Goal: Information Seeking & Learning: Compare options

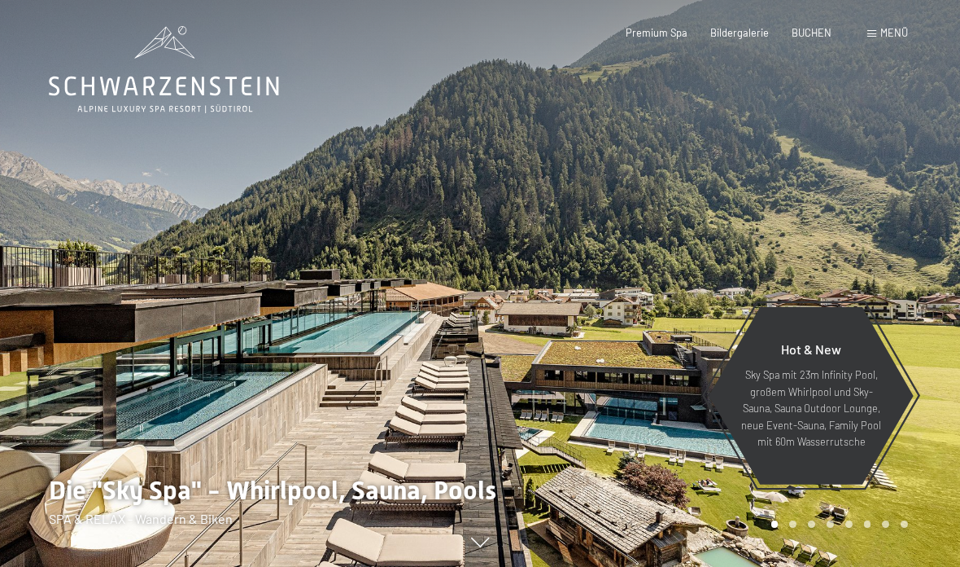
click at [860, 41] on div "Buchen Anfragen Premium Spa Bildergalerie BUCHEN Menü DE IT EN Gutschein Bilder…" at bounding box center [744, 33] width 329 height 15
click at [875, 31] on span at bounding box center [872, 33] width 9 height 7
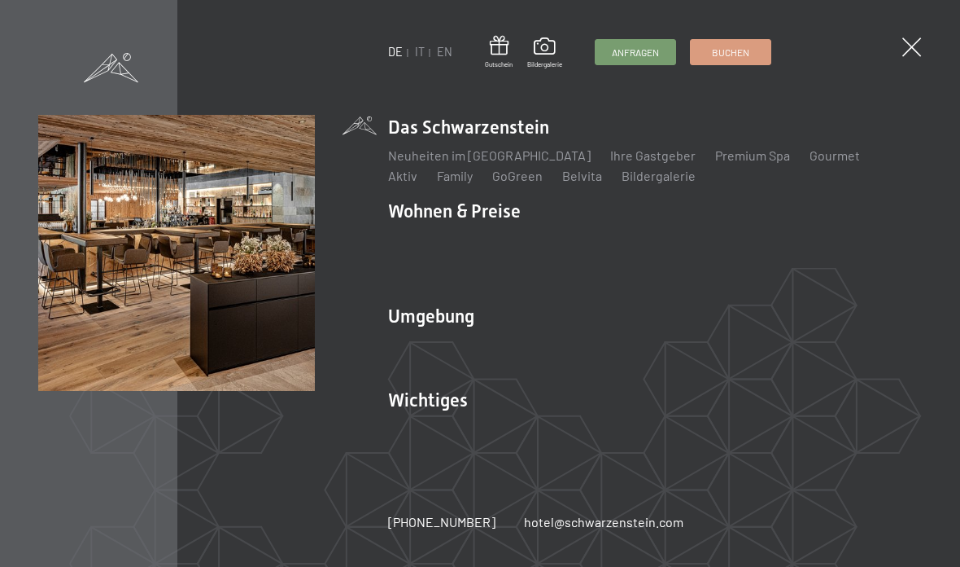
click at [415, 59] on link "IT" at bounding box center [420, 52] width 10 height 14
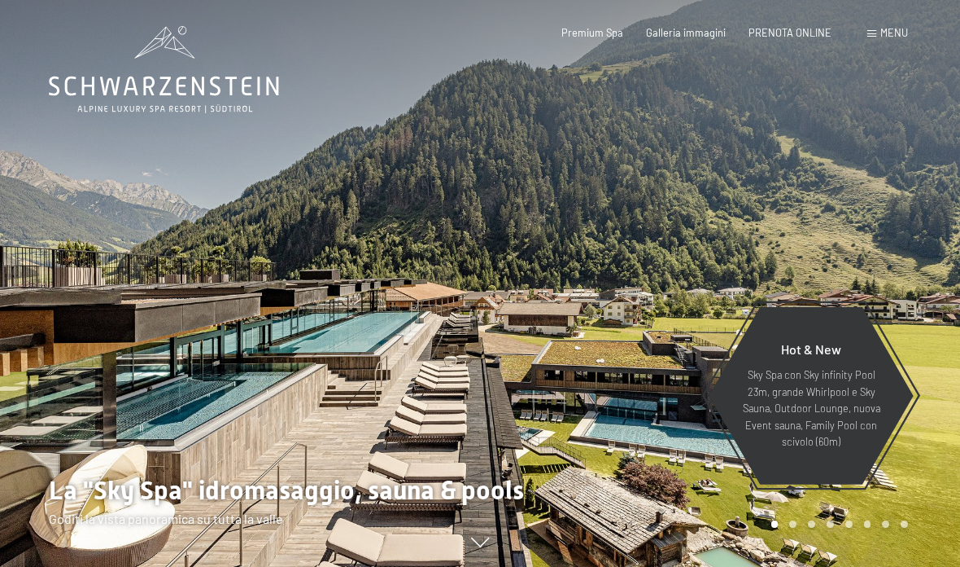
click at [873, 32] on span at bounding box center [872, 33] width 9 height 7
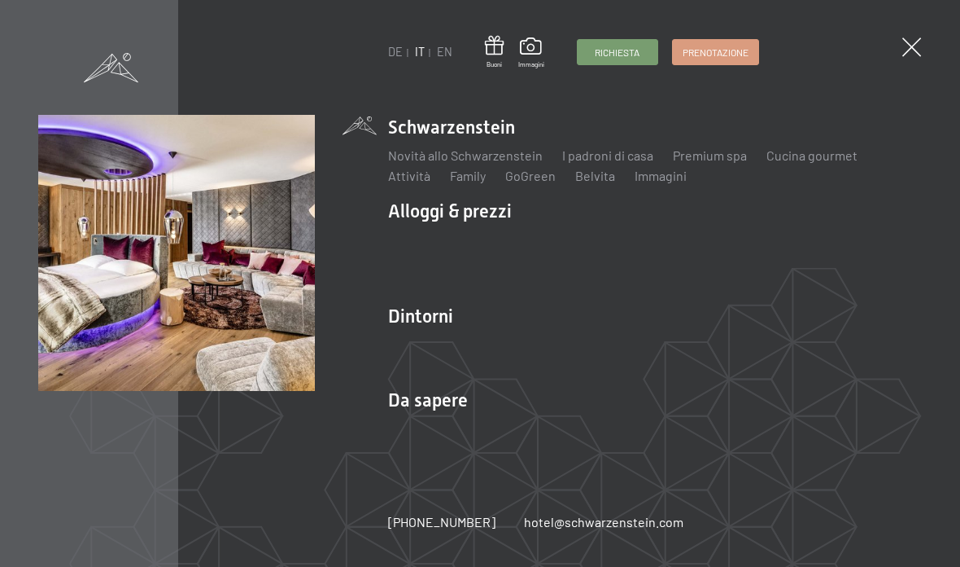
click at [535, 239] on link "Camere & prezzi" at bounding box center [532, 238] width 93 height 15
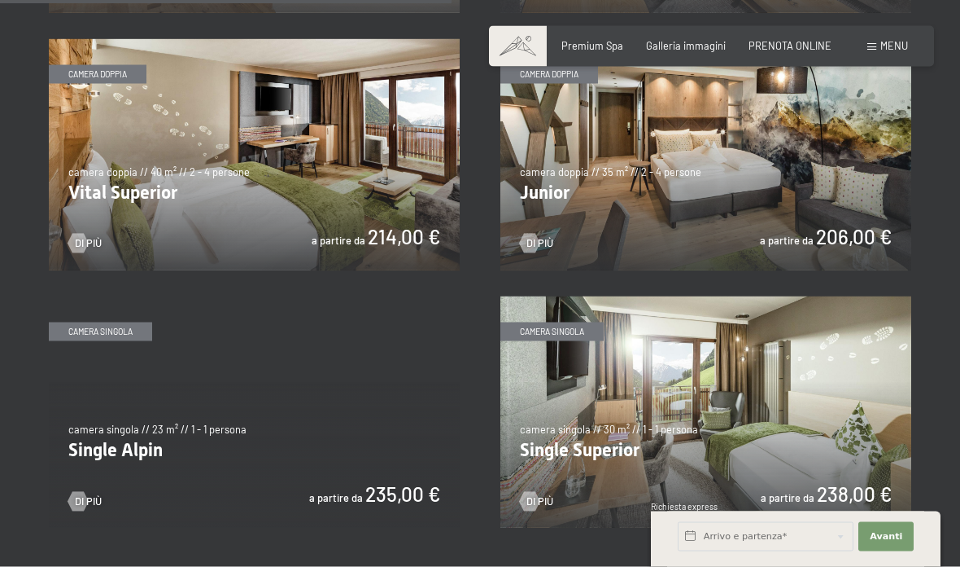
scroll to position [1849, 0]
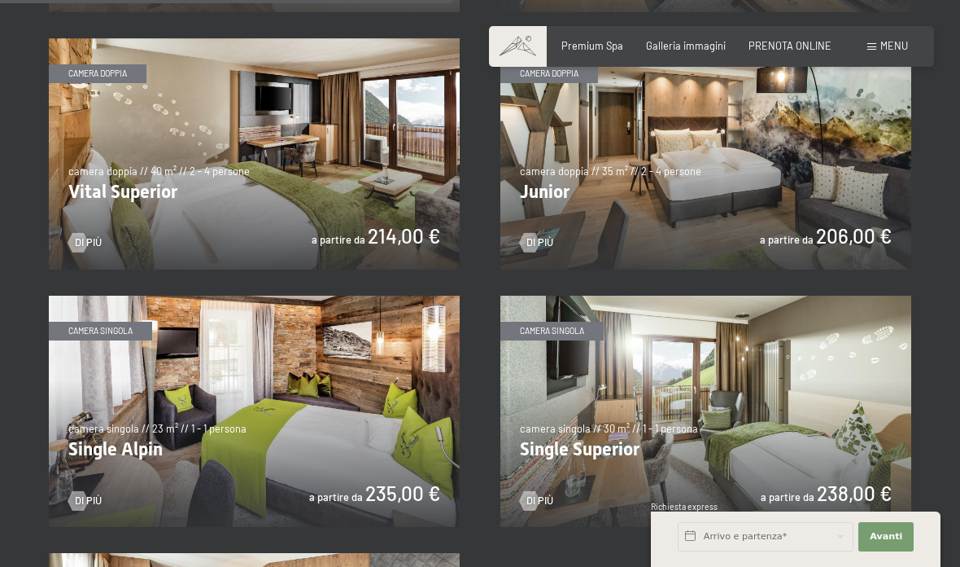
click at [365, 244] on img at bounding box center [254, 153] width 411 height 231
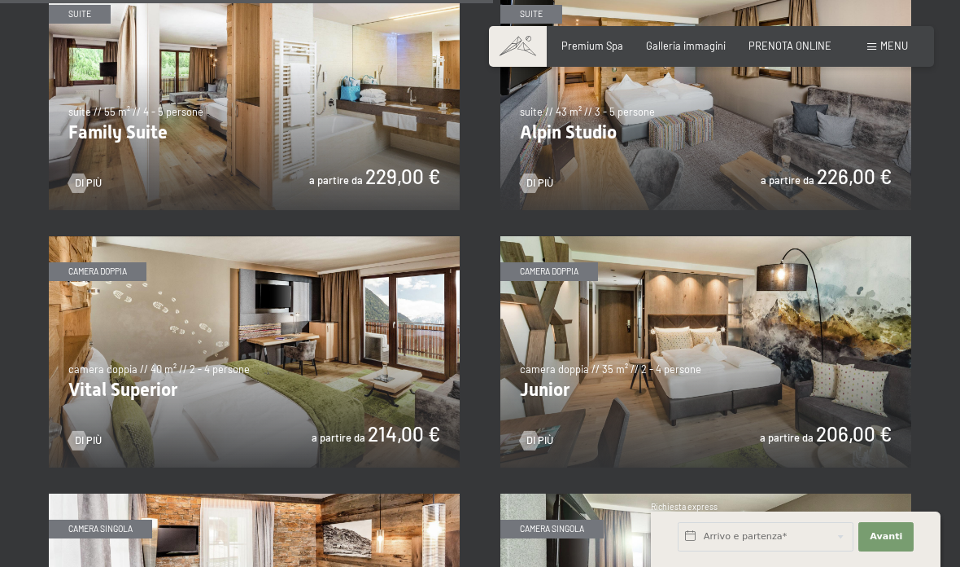
scroll to position [2019, 0]
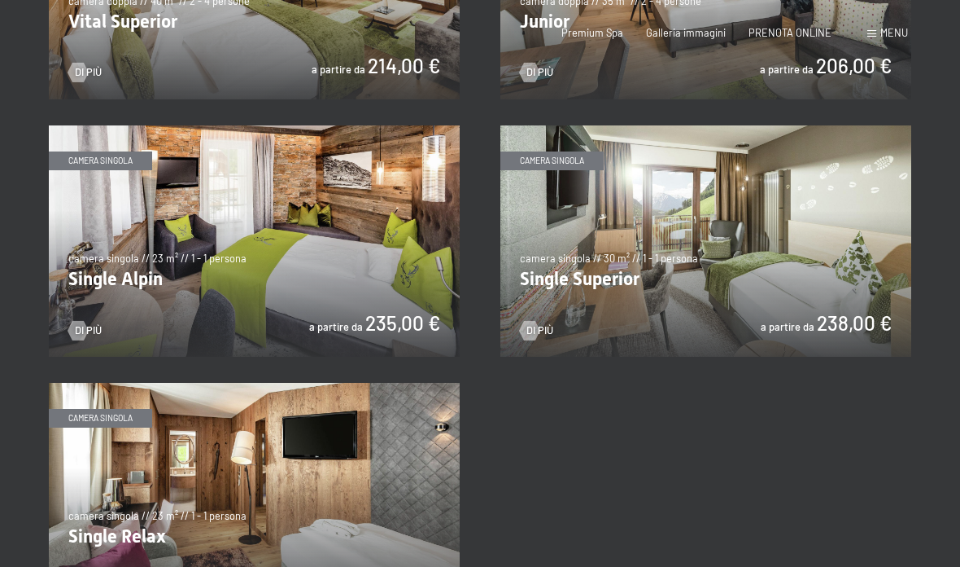
scroll to position [0, 0]
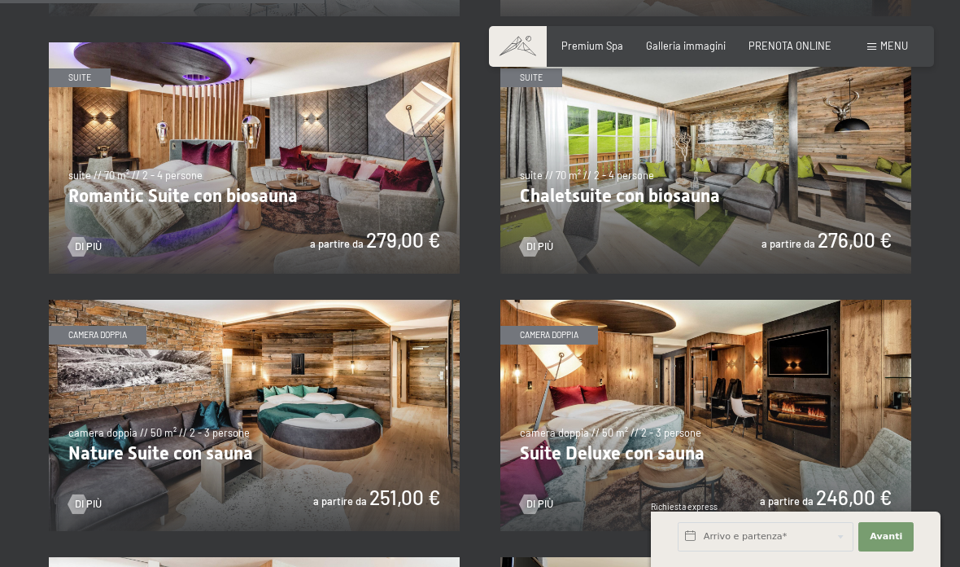
click at [654, 338] on img at bounding box center [706, 415] width 411 height 231
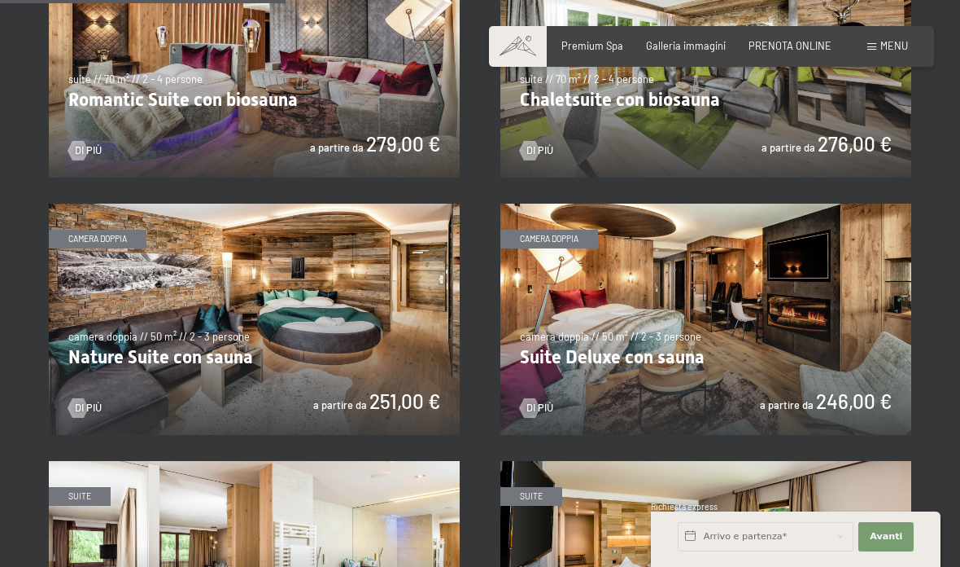
click at [291, 333] on img at bounding box center [254, 318] width 411 height 231
click at [611, 177] on img at bounding box center [706, 61] width 411 height 231
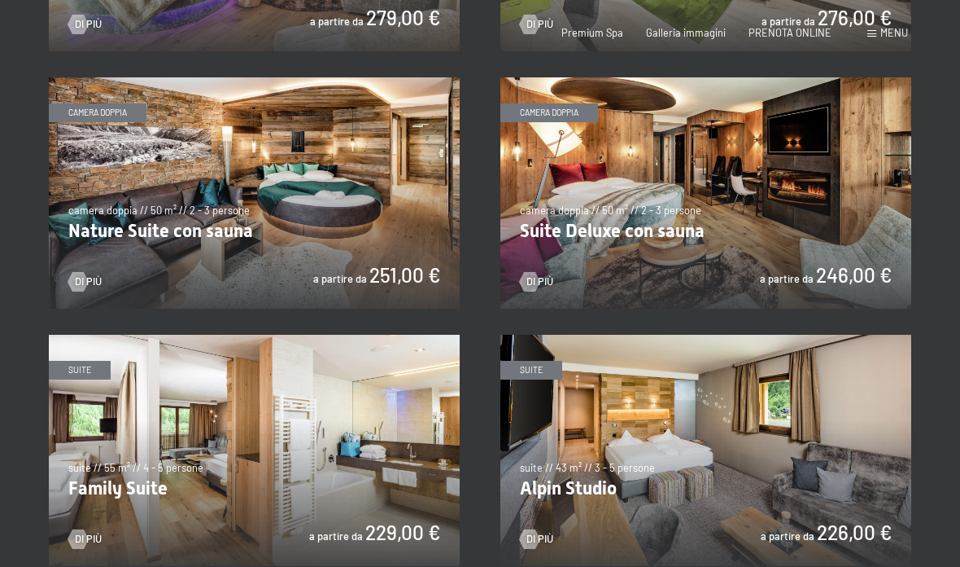
click at [873, 29] on div "Menu" at bounding box center [888, 33] width 41 height 15
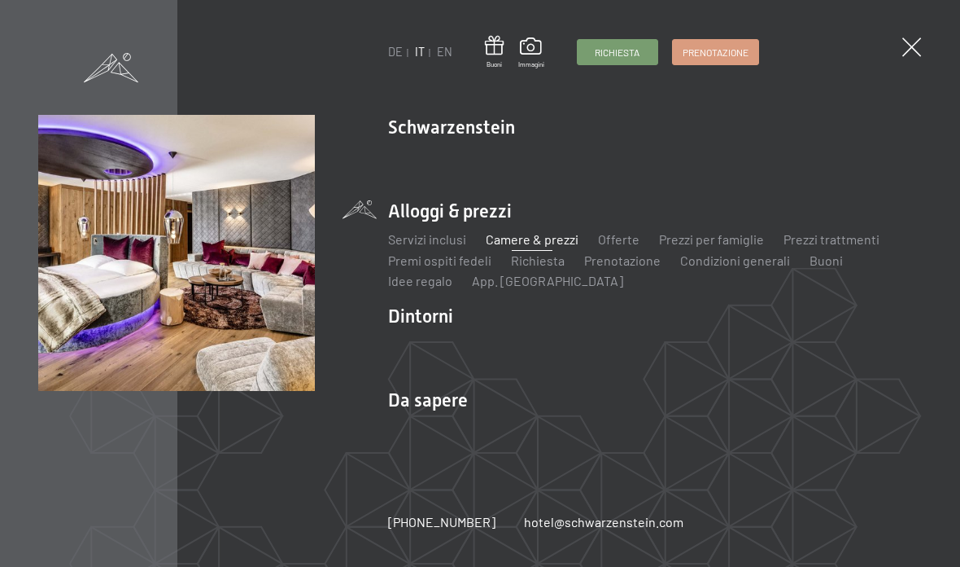
click at [527, 227] on div "Servizi inclusi Camere & prezzi Lista Offerte Lista Prezzi per famiglie Prezzi …" at bounding box center [655, 257] width 534 height 67
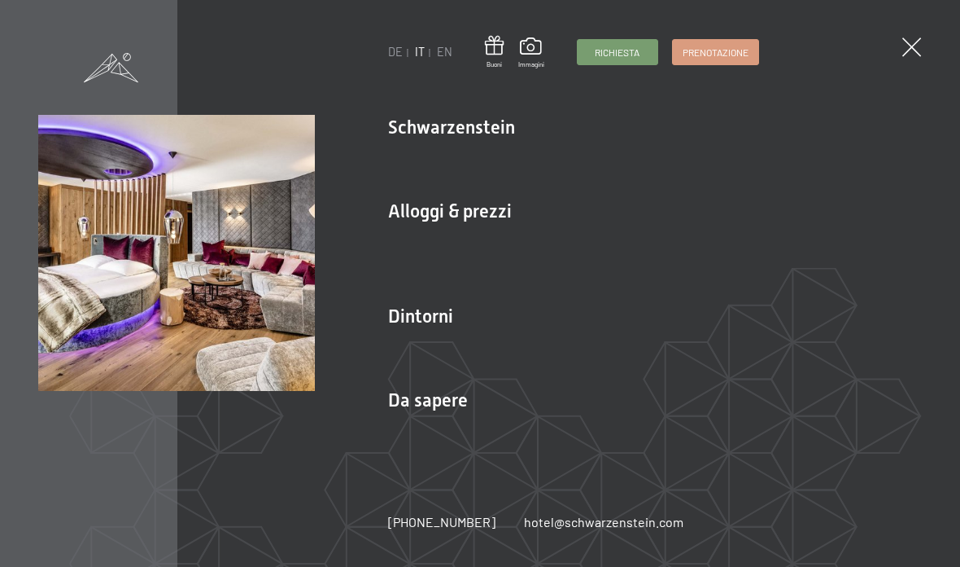
click at [551, 237] on link "Camere & prezzi" at bounding box center [532, 238] width 93 height 15
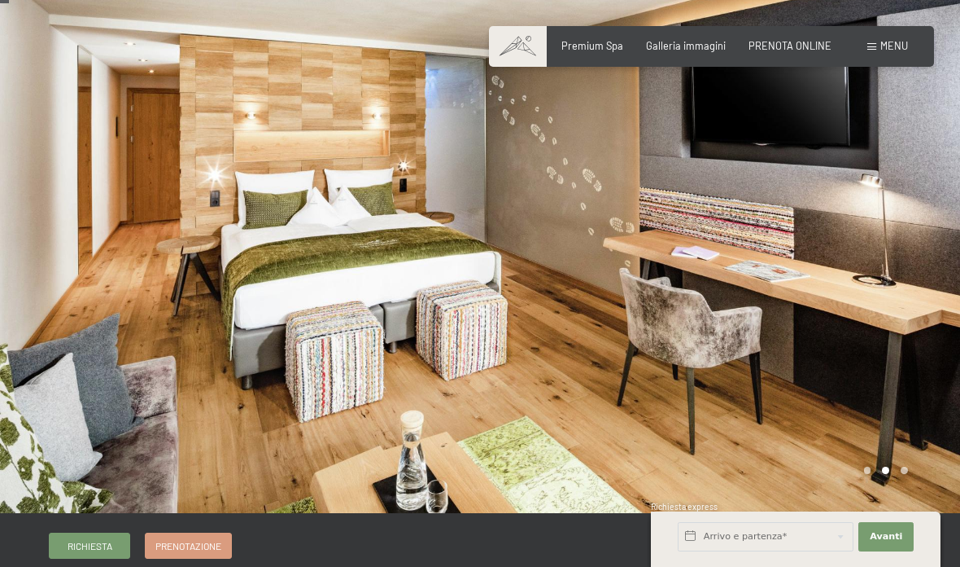
scroll to position [15, 0]
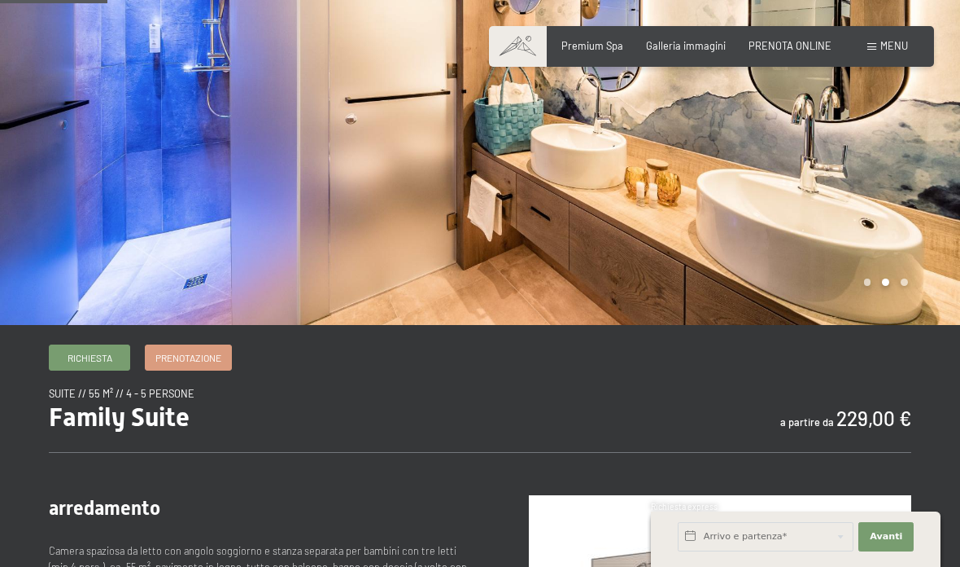
scroll to position [203, 0]
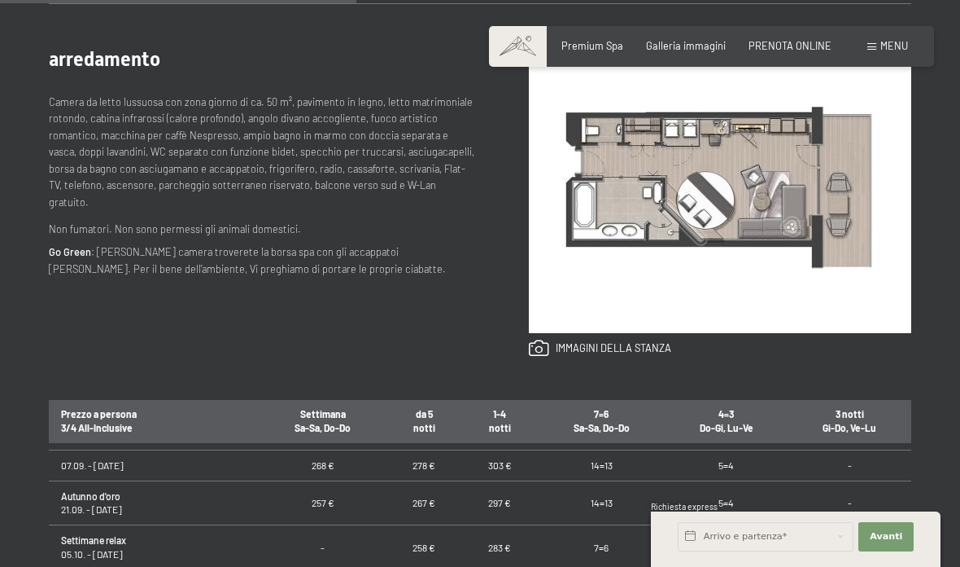
scroll to position [128, 0]
click at [598, 343] on link at bounding box center [600, 348] width 142 height 18
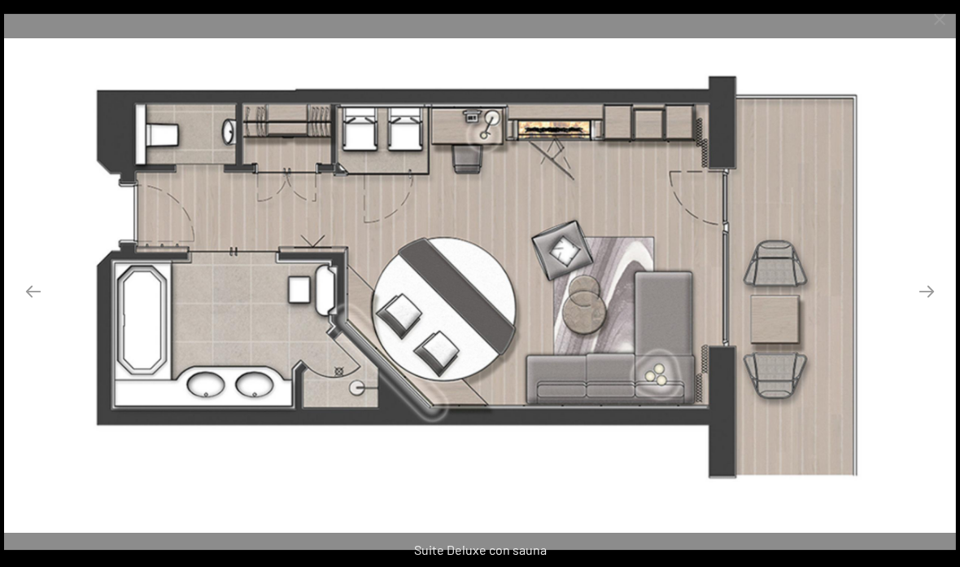
click at [952, 8] on button "Close gallery" at bounding box center [940, 19] width 41 height 38
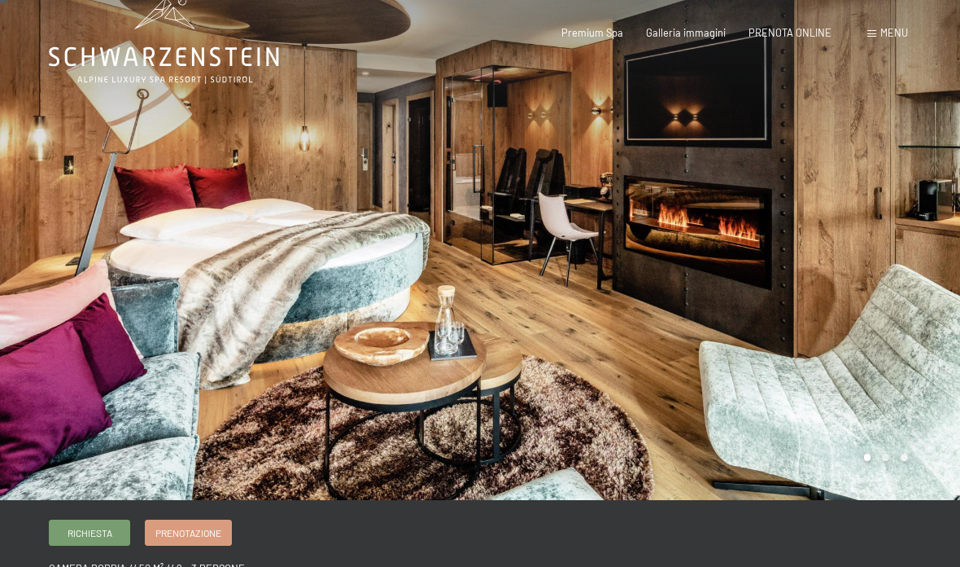
scroll to position [0, 0]
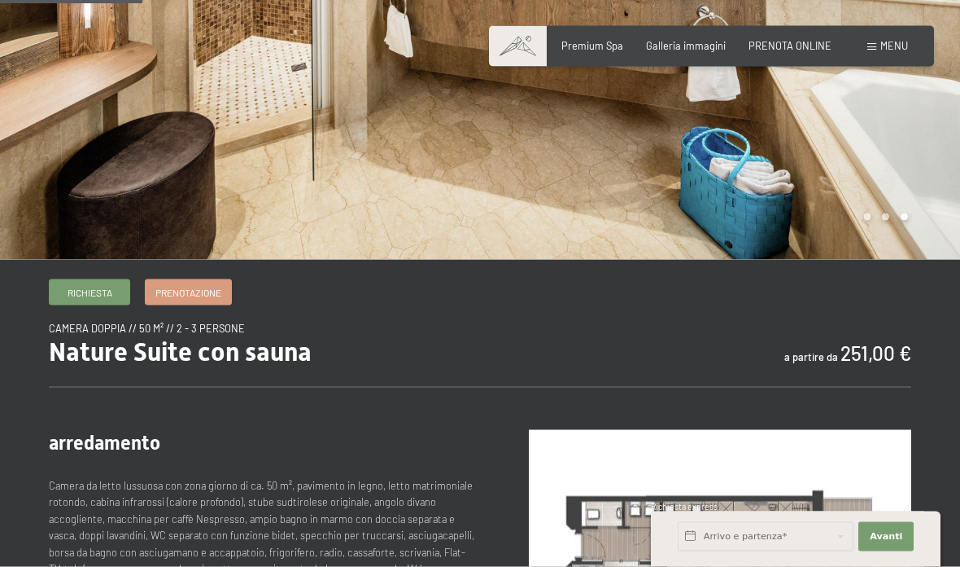
scroll to position [270, 0]
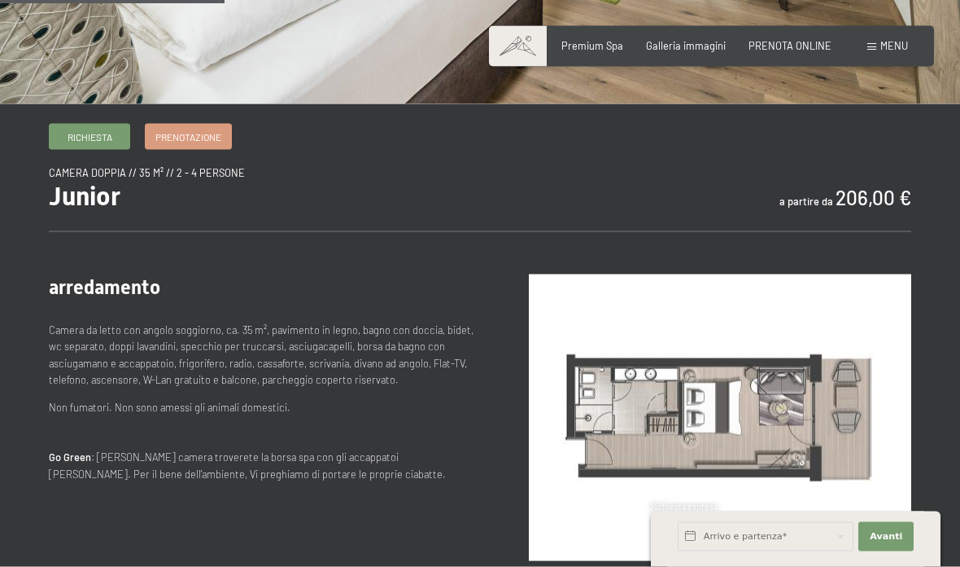
scroll to position [426, 0]
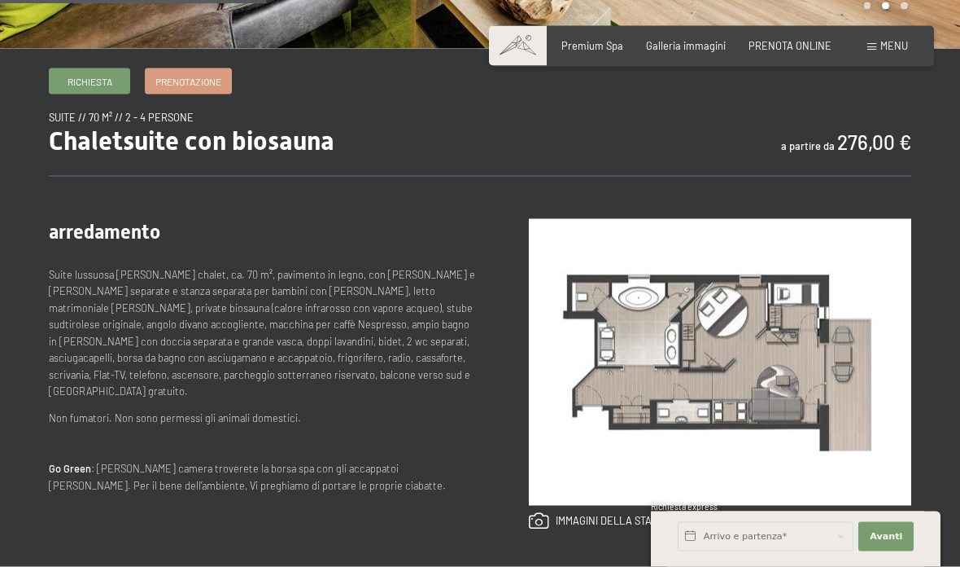
scroll to position [487, 0]
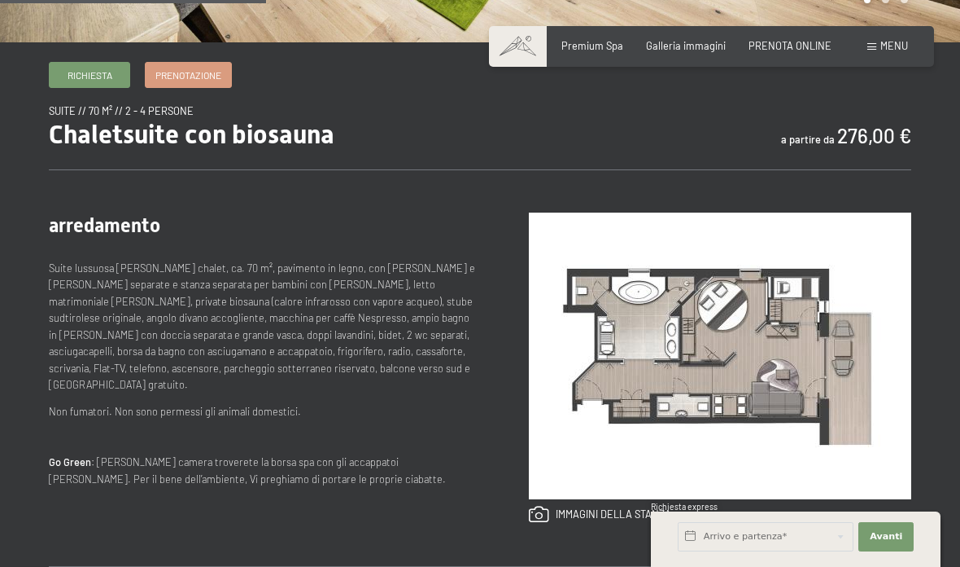
click at [707, 444] on img at bounding box center [720, 355] width 383 height 287
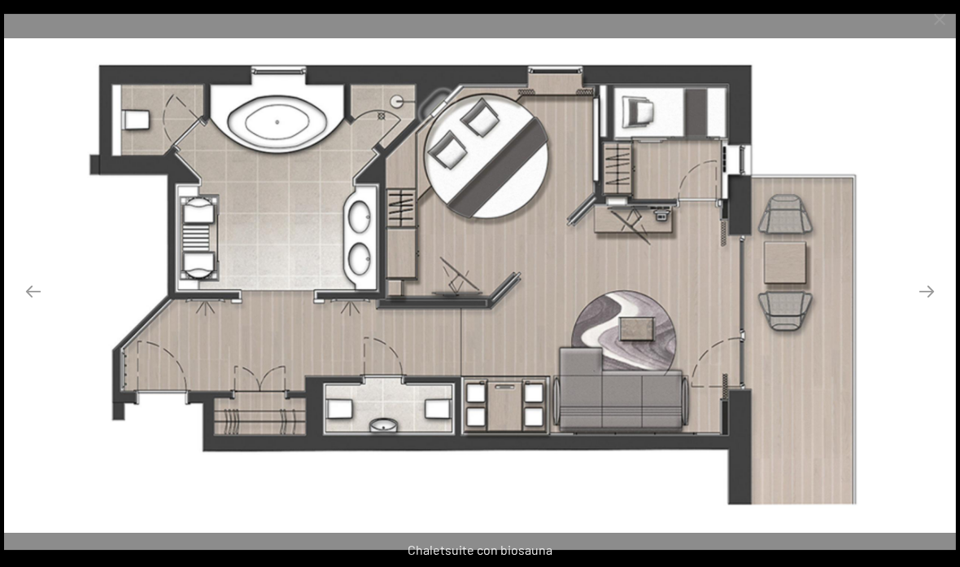
click at [923, 307] on button "Next slide" at bounding box center [927, 291] width 34 height 32
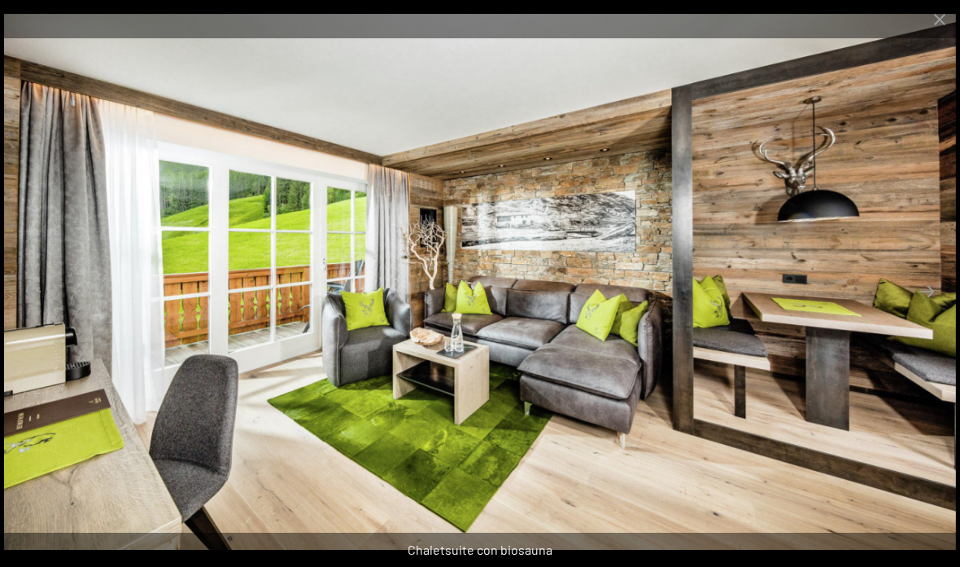
click at [926, 307] on button "Next slide" at bounding box center [927, 291] width 34 height 32
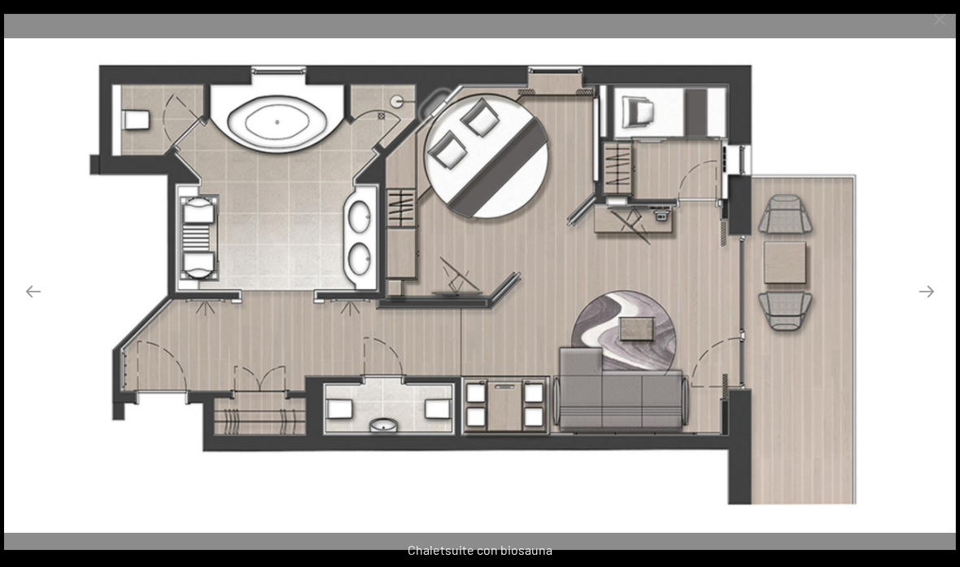
click at [911, 307] on button "Next slide" at bounding box center [927, 291] width 34 height 32
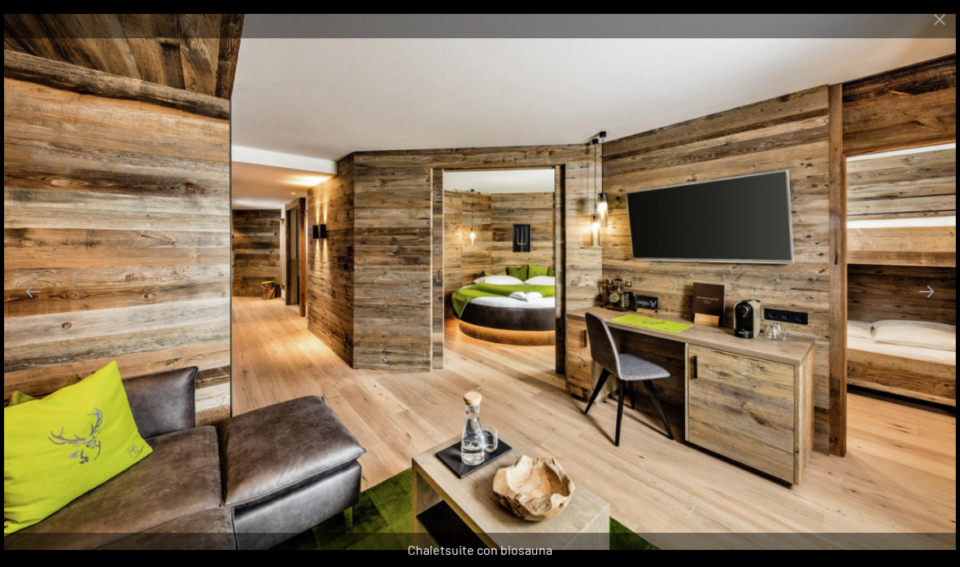
click at [921, 307] on button "Next slide" at bounding box center [927, 291] width 34 height 32
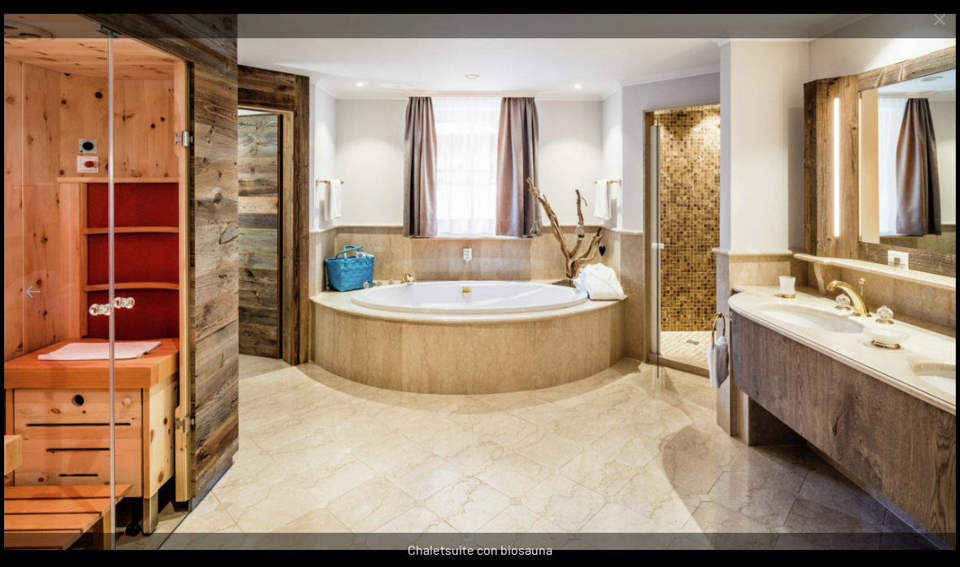
click at [917, 307] on button "Next slide" at bounding box center [927, 291] width 34 height 32
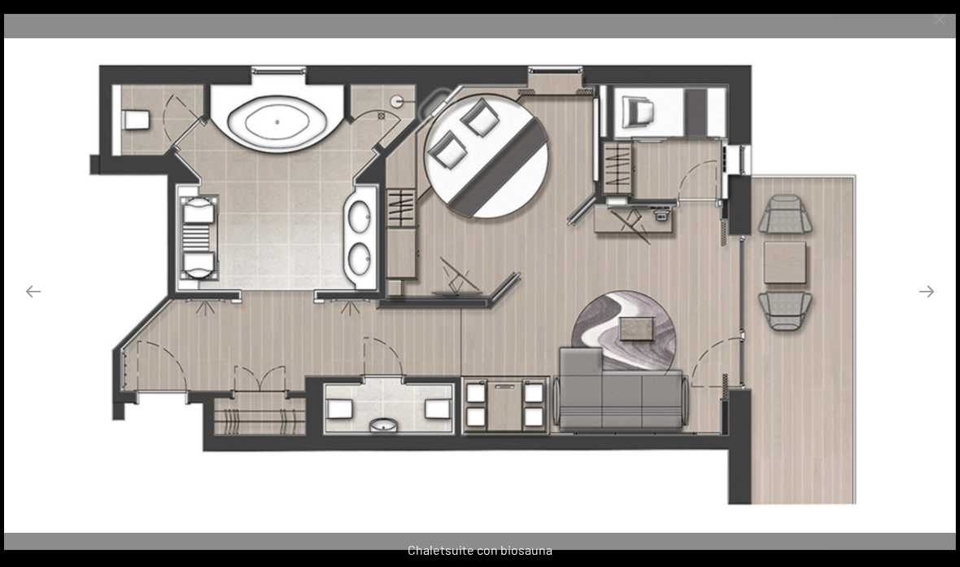
click at [933, 15] on button "Close gallery" at bounding box center [940, 19] width 41 height 38
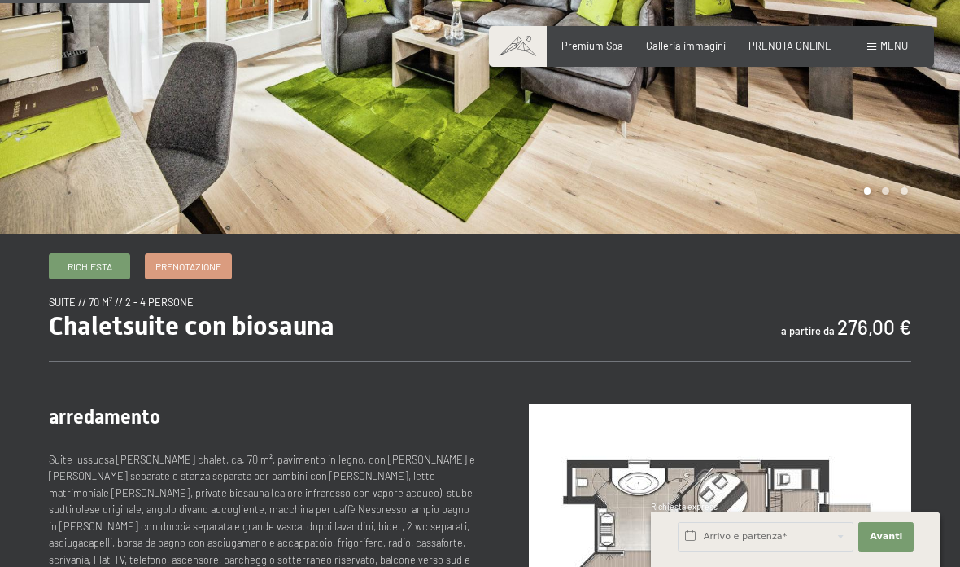
scroll to position [294, 0]
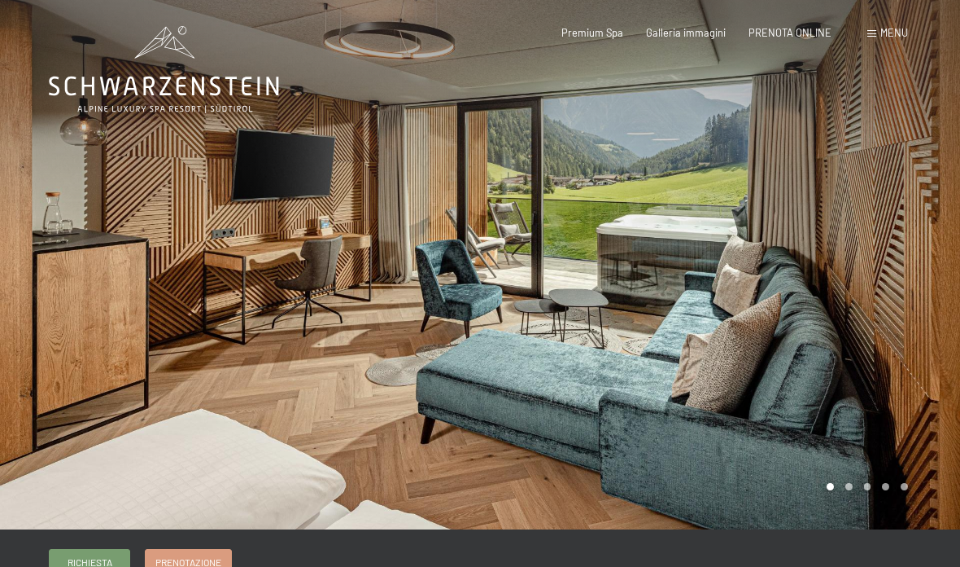
click at [853, 486] on div at bounding box center [720, 264] width 480 height 529
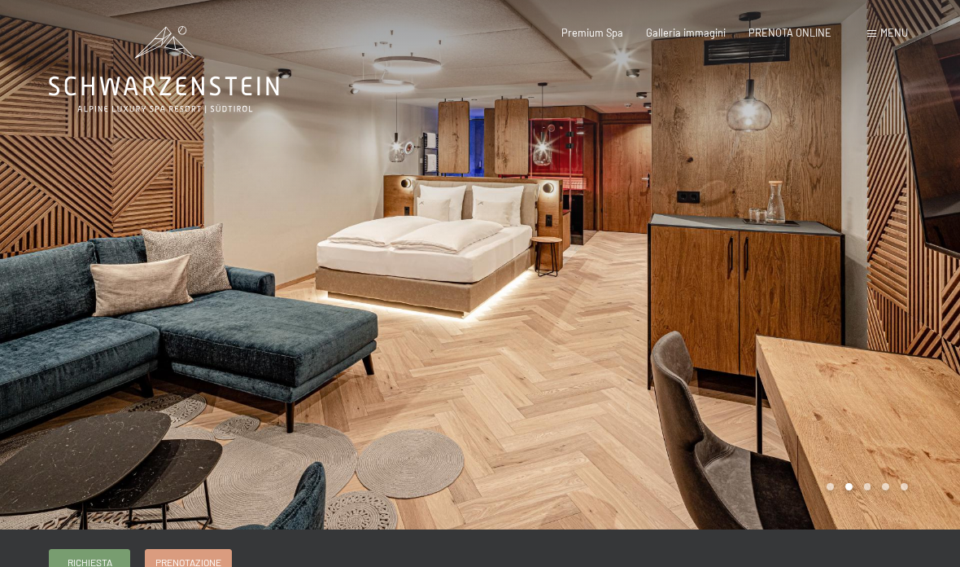
click at [873, 485] on div at bounding box center [720, 264] width 480 height 529
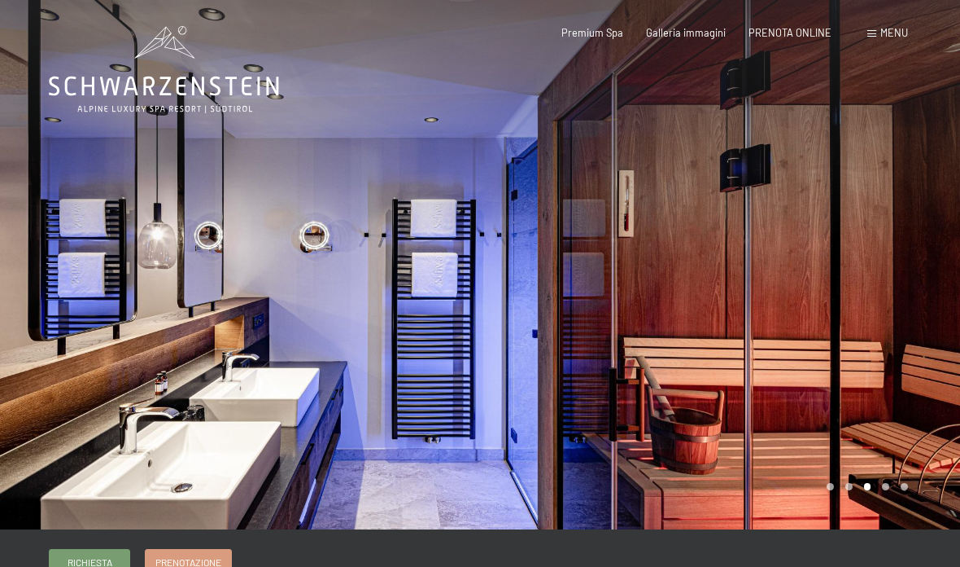
click at [888, 488] on div at bounding box center [720, 264] width 480 height 529
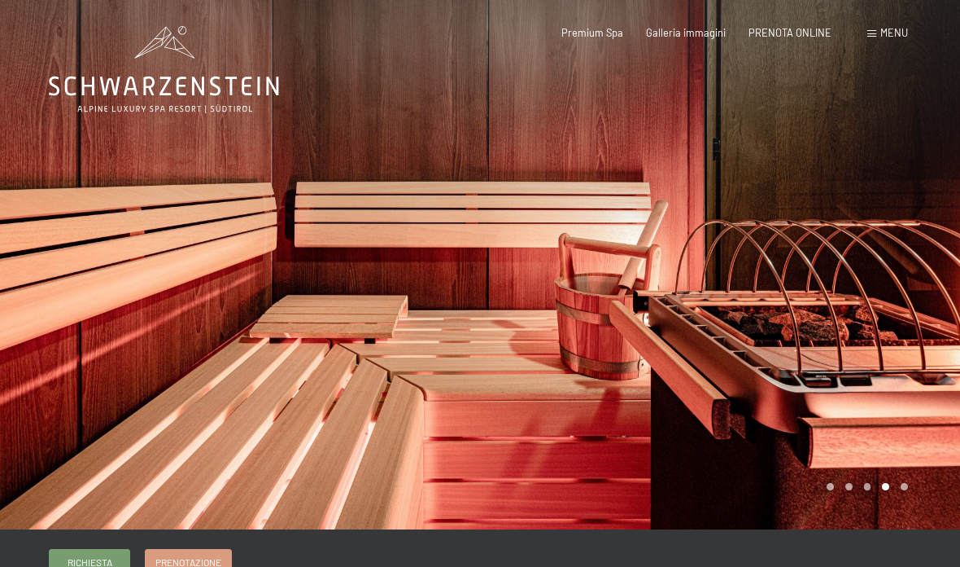
click at [908, 484] on div at bounding box center [720, 264] width 480 height 529
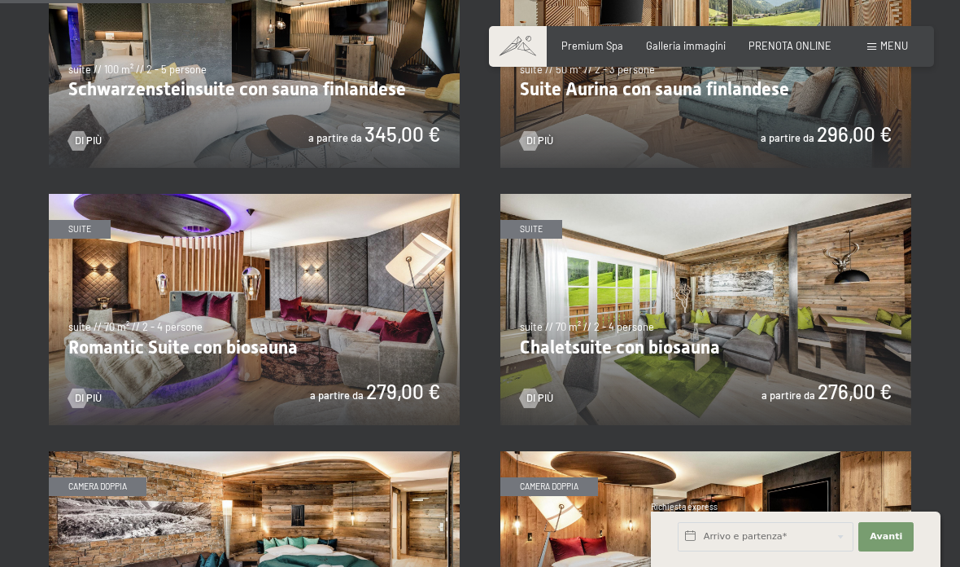
click at [406, 107] on img at bounding box center [254, 52] width 411 height 231
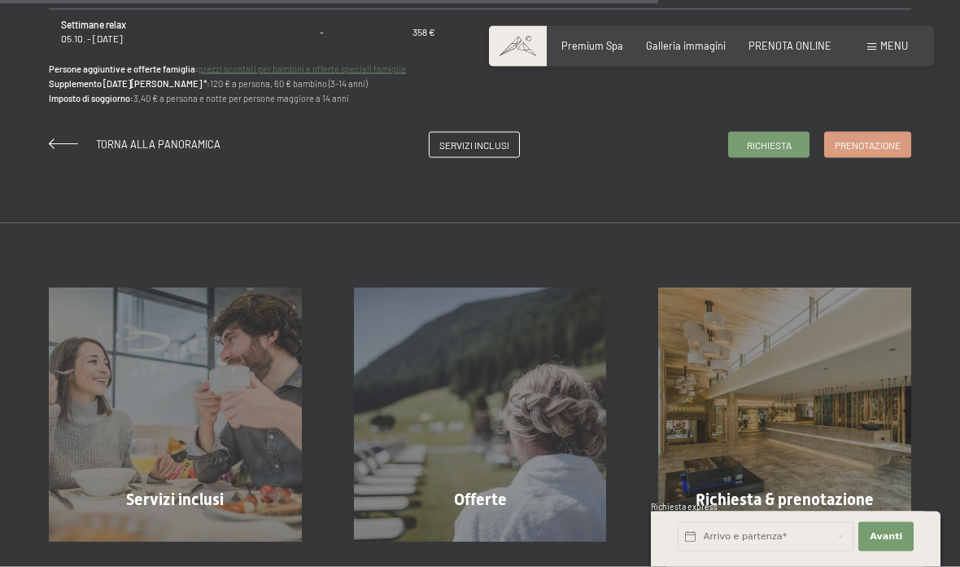
scroll to position [1297, 0]
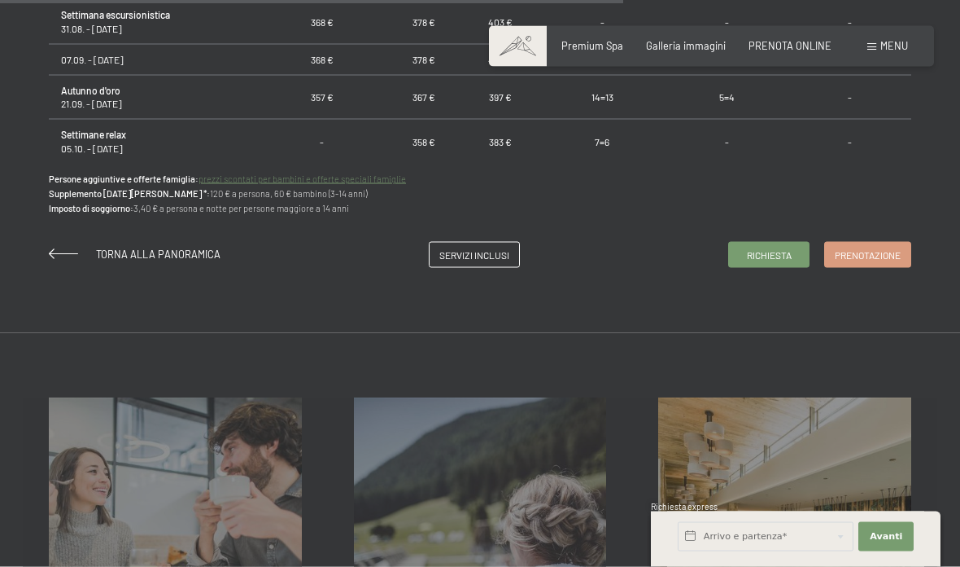
click at [181, 247] on span "Torna alla panoramica" at bounding box center [158, 253] width 125 height 13
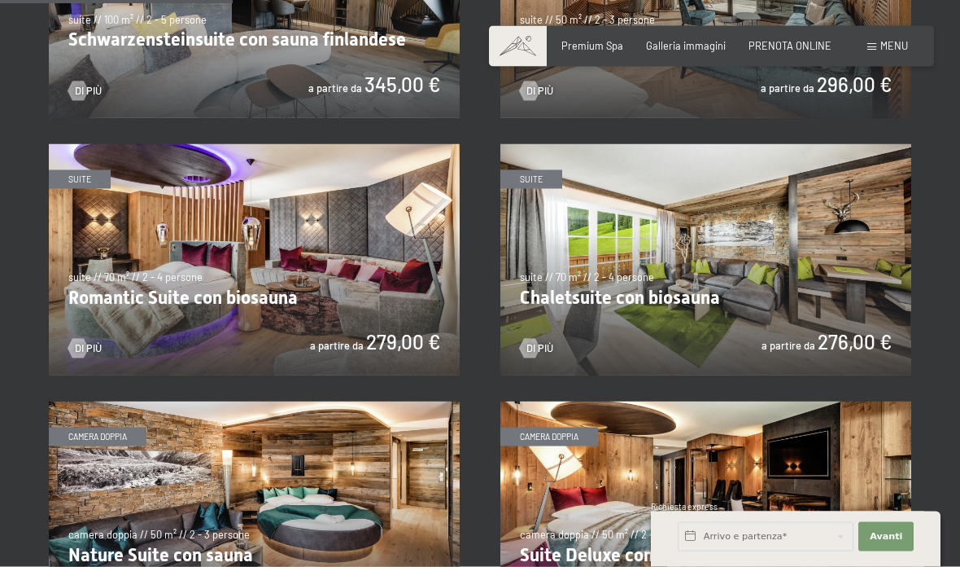
scroll to position [972, 0]
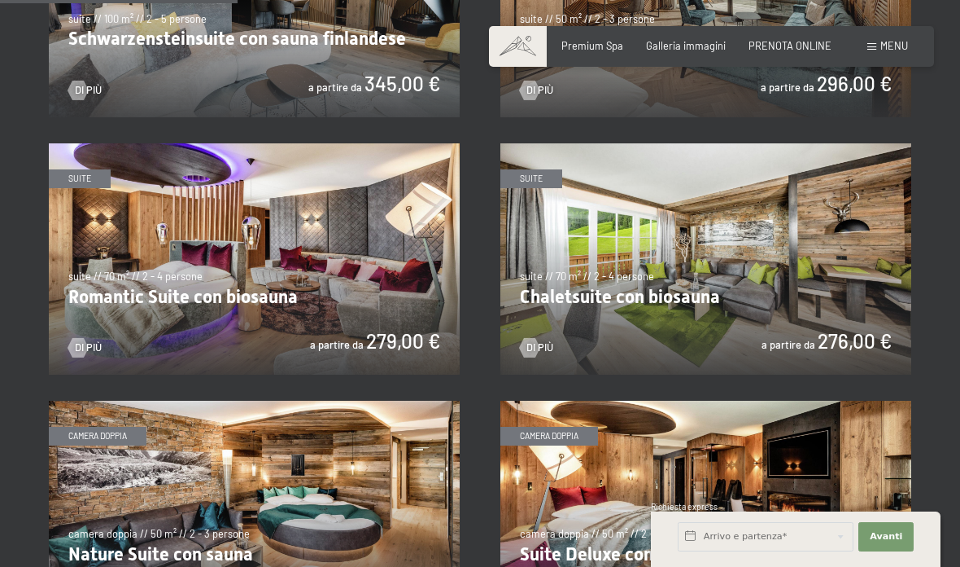
click at [387, 309] on img at bounding box center [254, 258] width 411 height 231
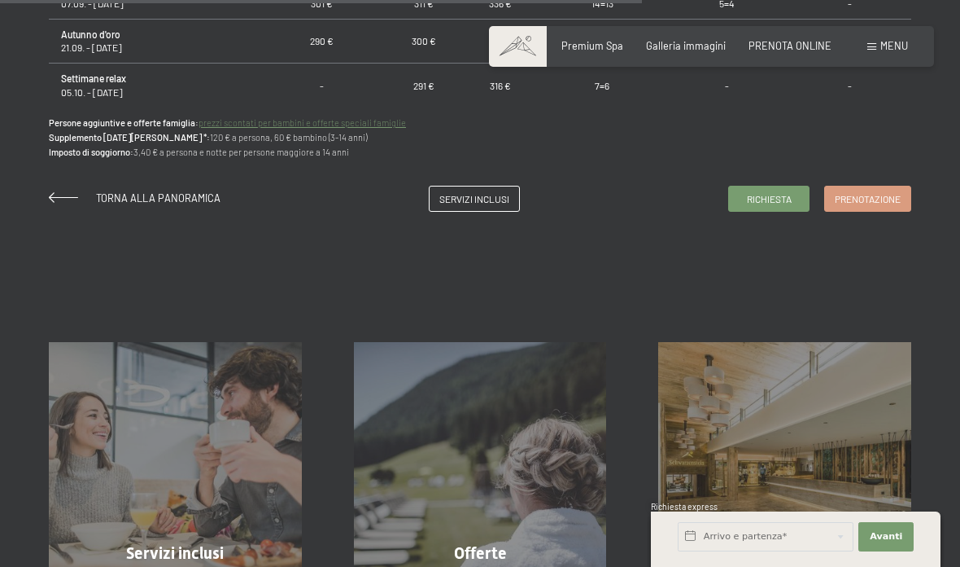
scroll to position [1223, 0]
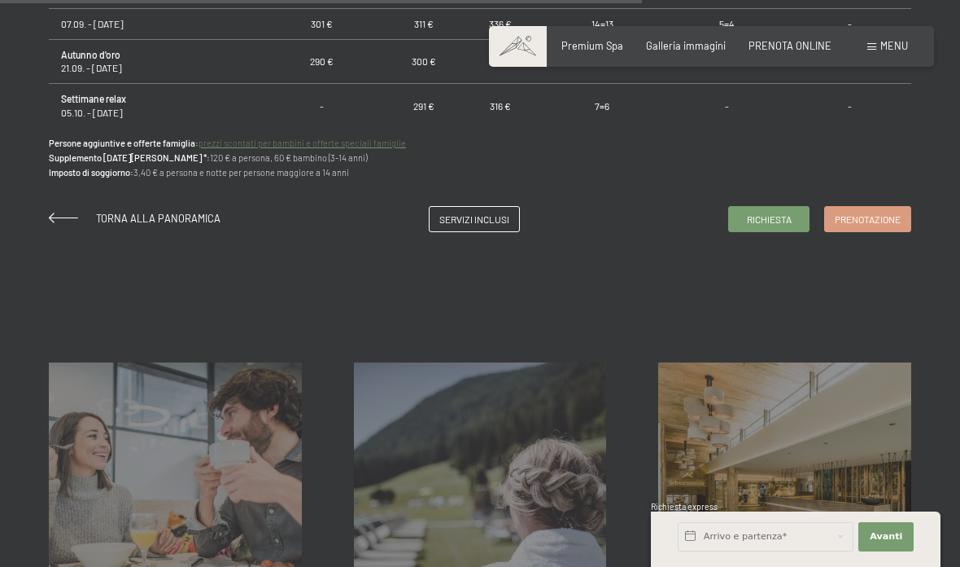
click at [179, 217] on span "Torna alla panoramica" at bounding box center [158, 218] width 125 height 13
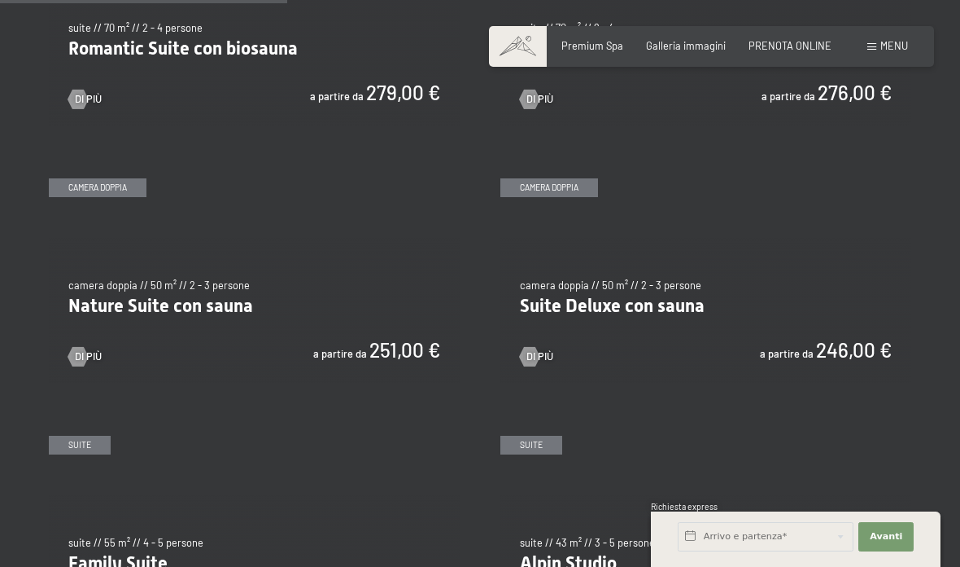
scroll to position [1232, 0]
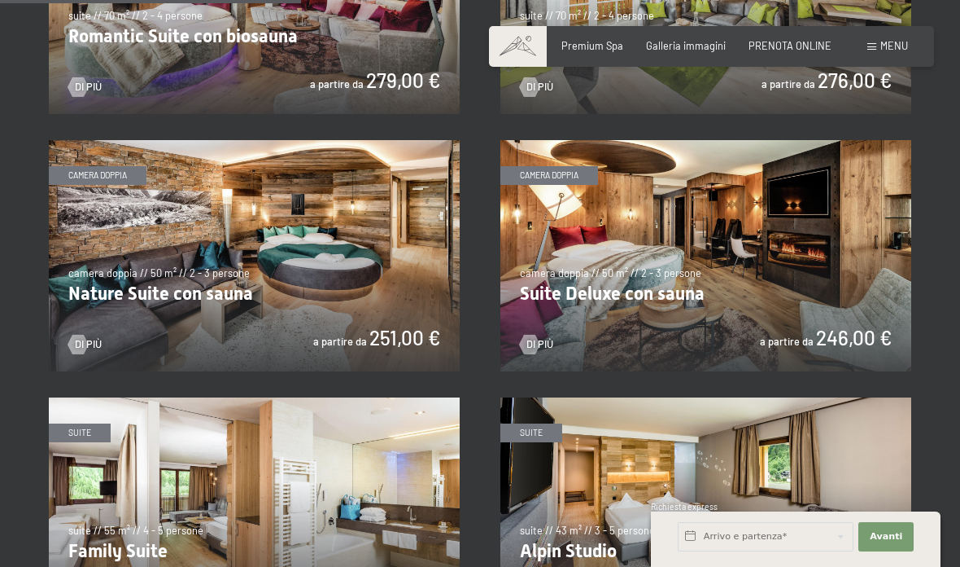
click at [773, 300] on img at bounding box center [706, 255] width 411 height 231
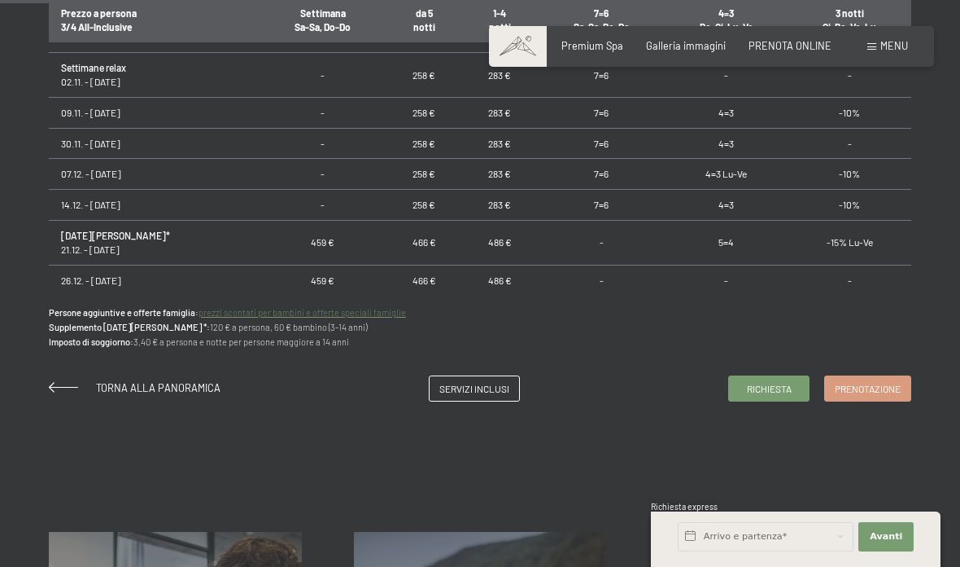
scroll to position [329, 0]
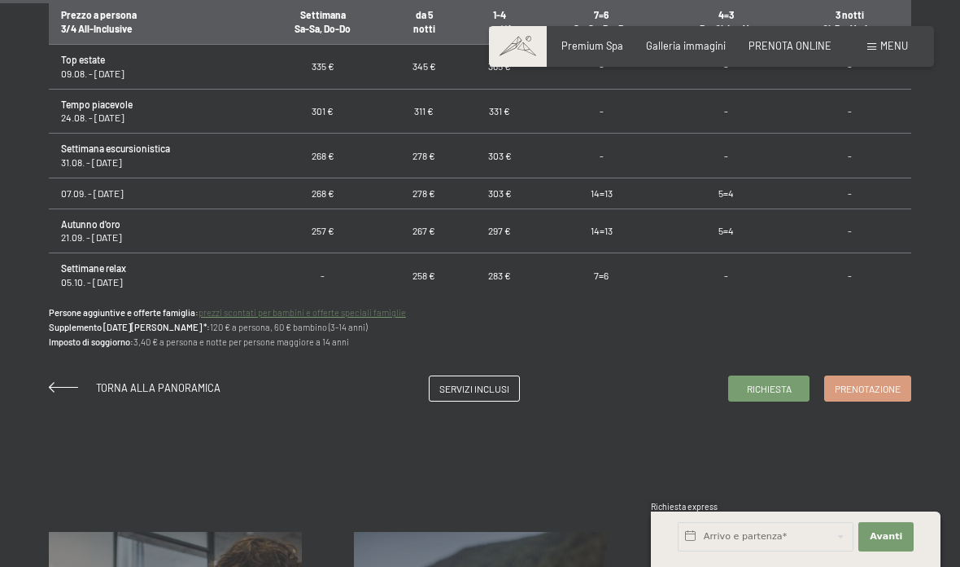
click at [458, 320] on p "Persone aggiuntive e offerte famiglia: prezzi scontati per bambini e offerte sp…" at bounding box center [480, 327] width 863 height 44
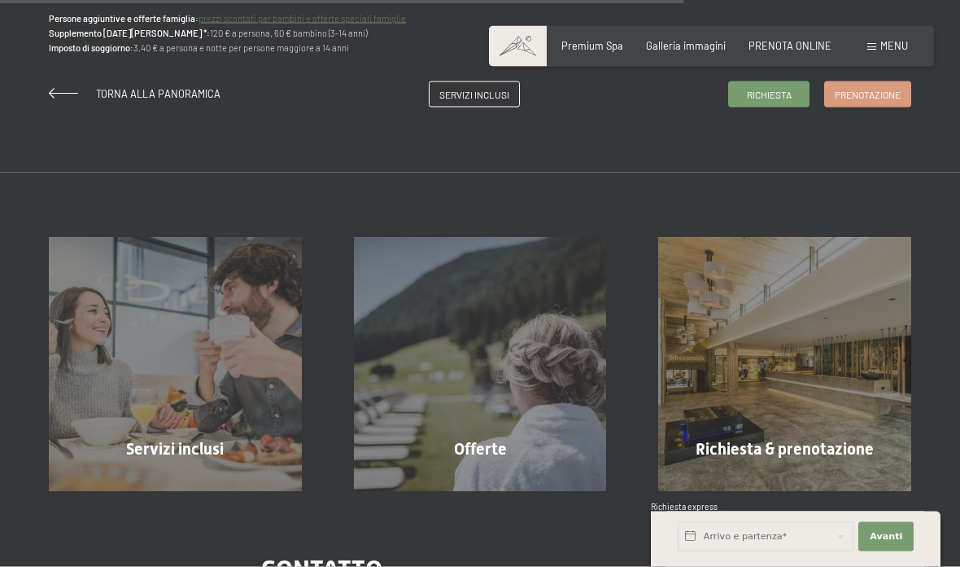
scroll to position [1348, 0]
click at [143, 89] on span "Torna alla panoramica" at bounding box center [158, 92] width 125 height 13
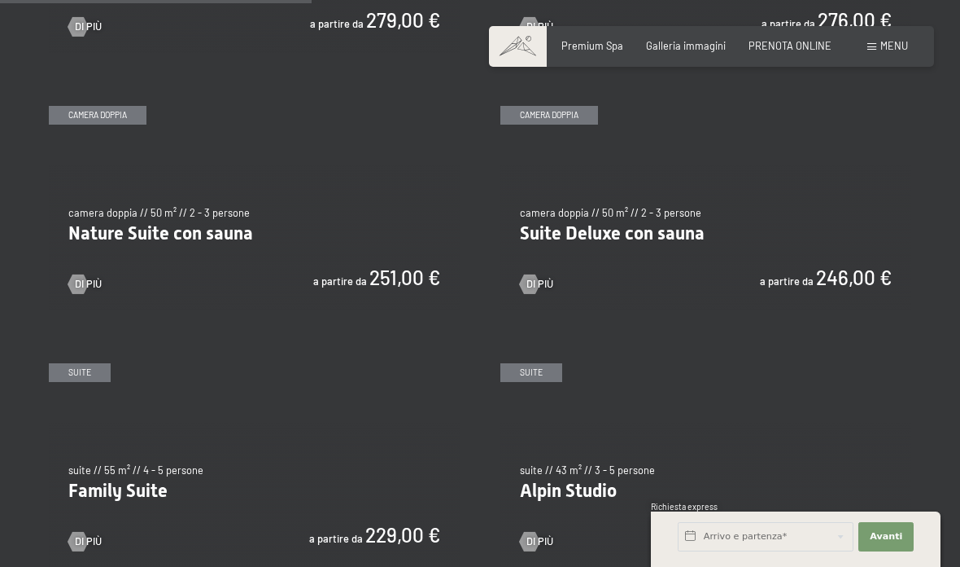
scroll to position [1310, 0]
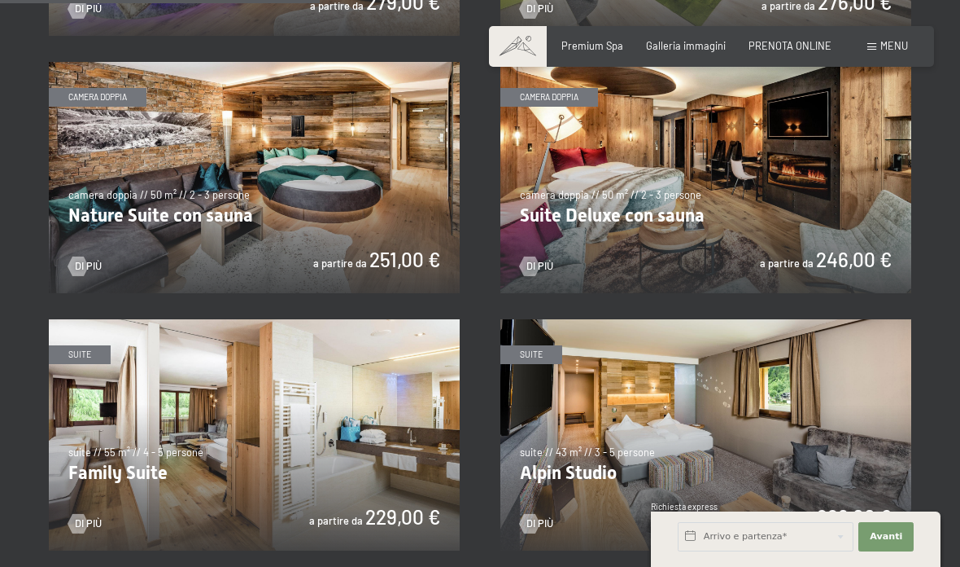
click at [372, 242] on img at bounding box center [254, 177] width 411 height 231
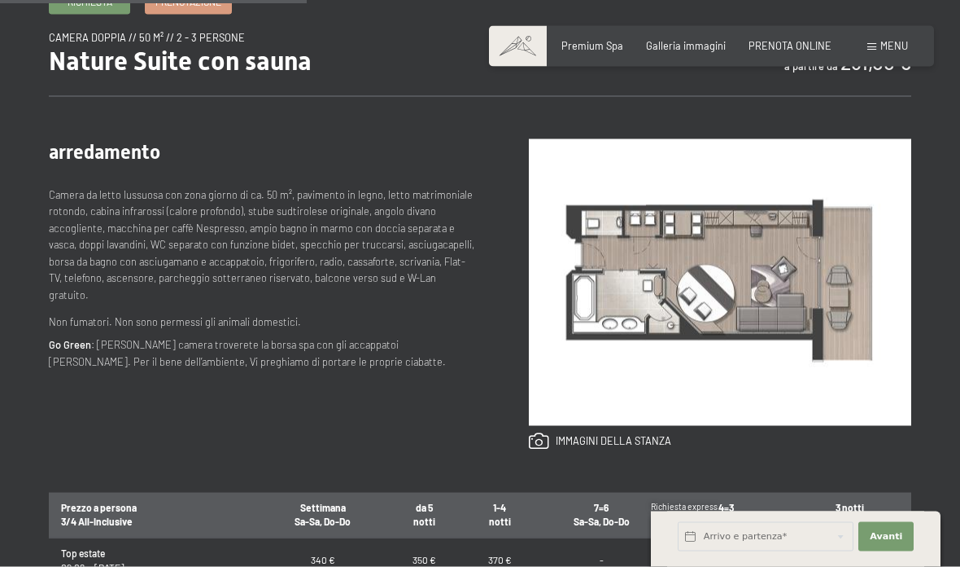
scroll to position [561, 0]
click at [604, 446] on link at bounding box center [600, 440] width 142 height 18
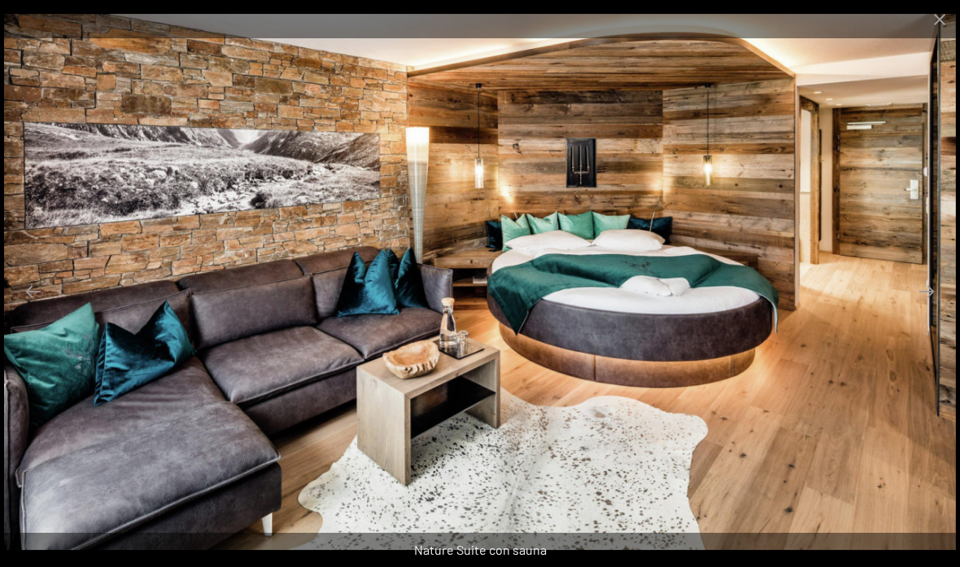
click at [926, 307] on button "Next slide" at bounding box center [927, 291] width 34 height 32
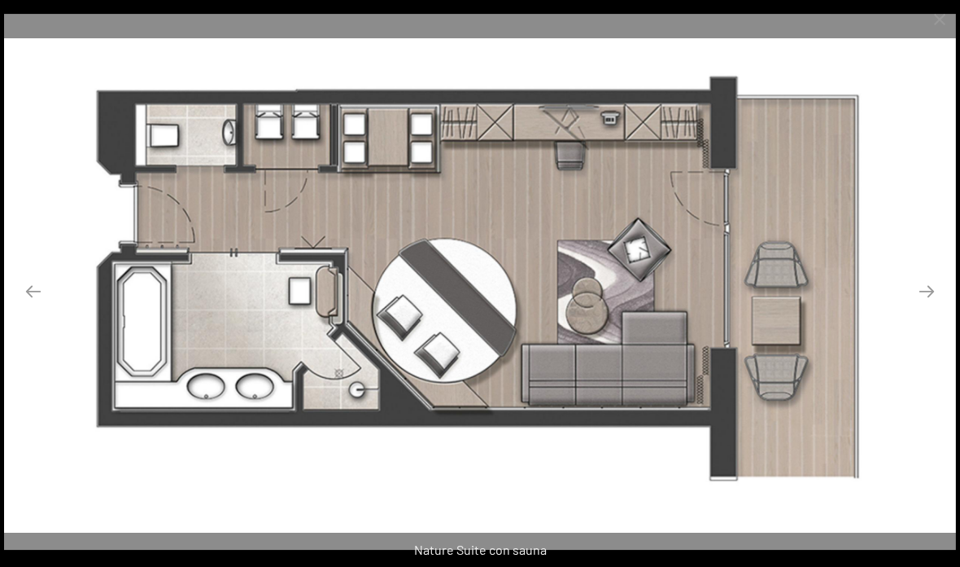
click at [925, 307] on button "Next slide" at bounding box center [927, 291] width 34 height 32
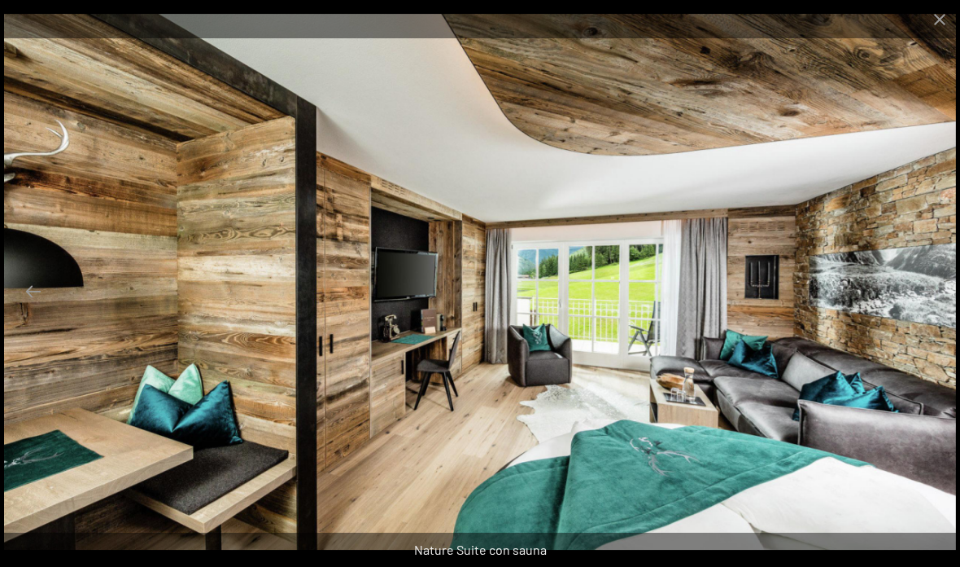
click at [934, 24] on button "Close gallery" at bounding box center [940, 19] width 41 height 38
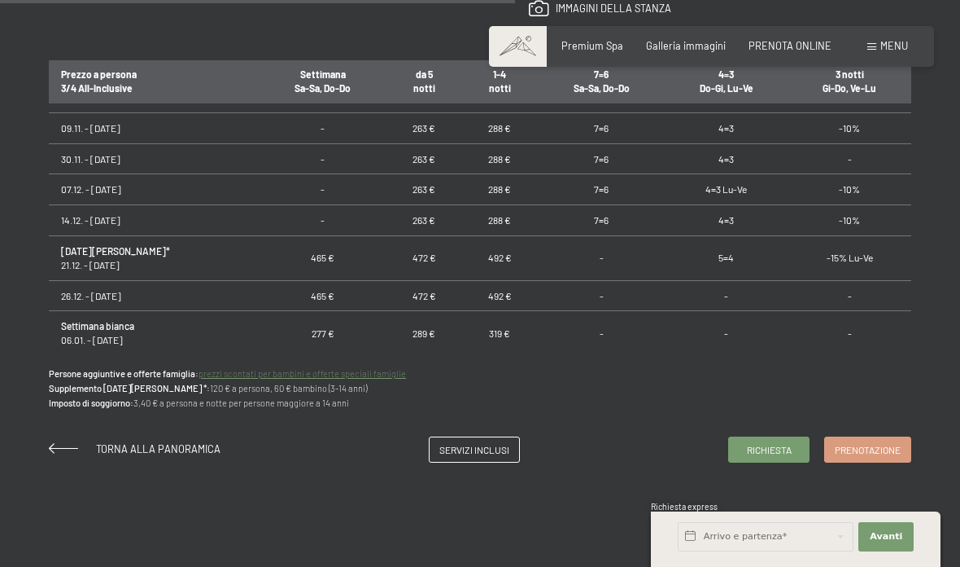
scroll to position [981, 0]
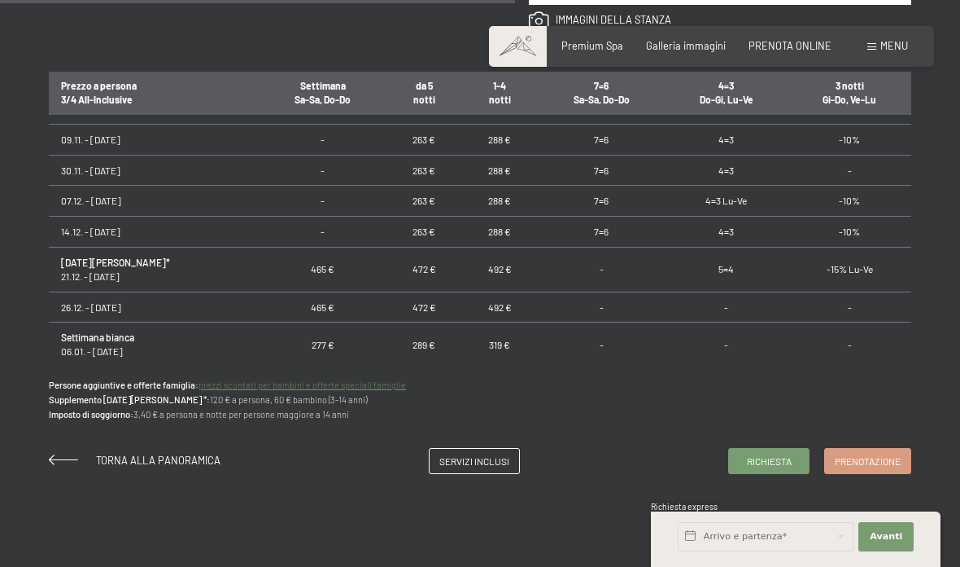
click at [159, 454] on span "Torna alla panoramica" at bounding box center [158, 459] width 125 height 13
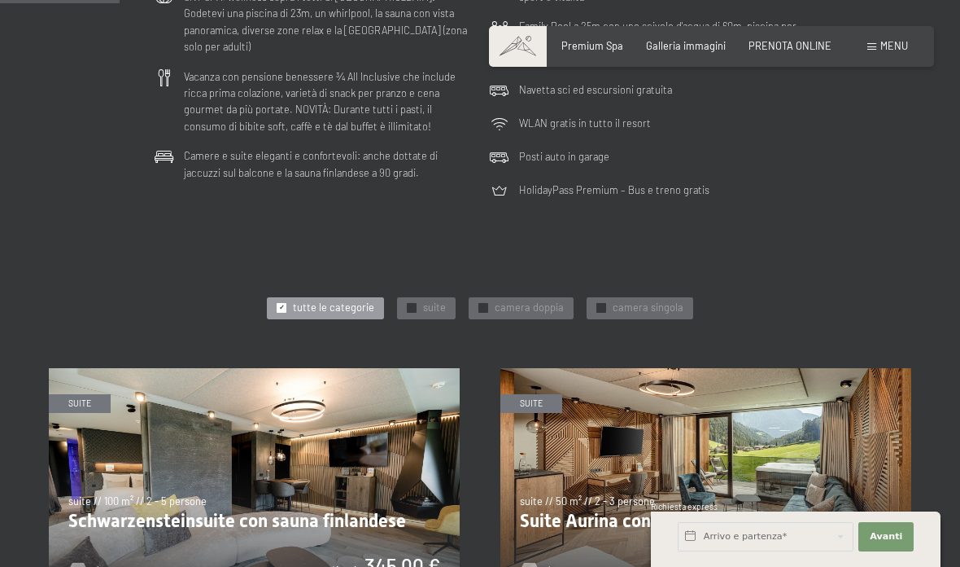
scroll to position [716, 0]
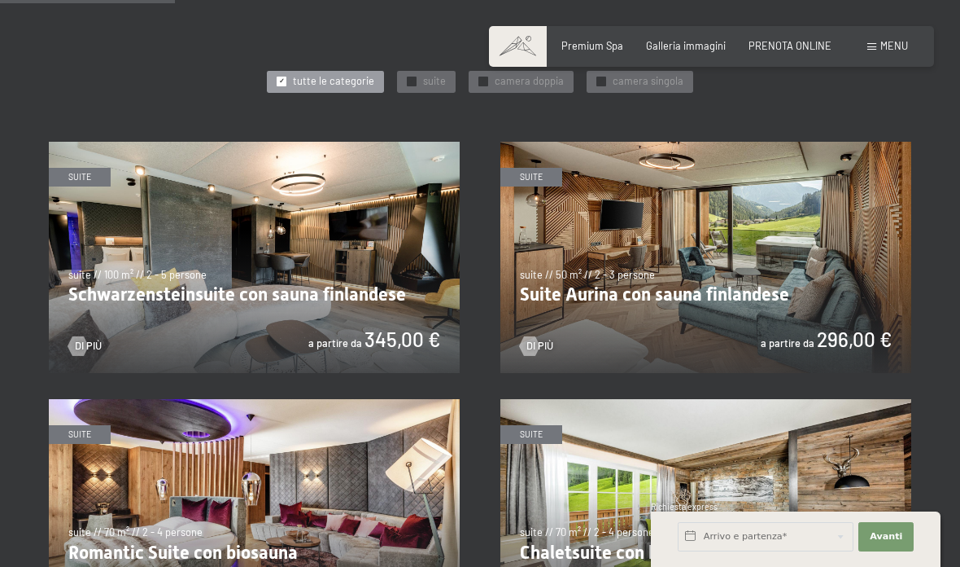
click at [750, 300] on img at bounding box center [706, 257] width 411 height 231
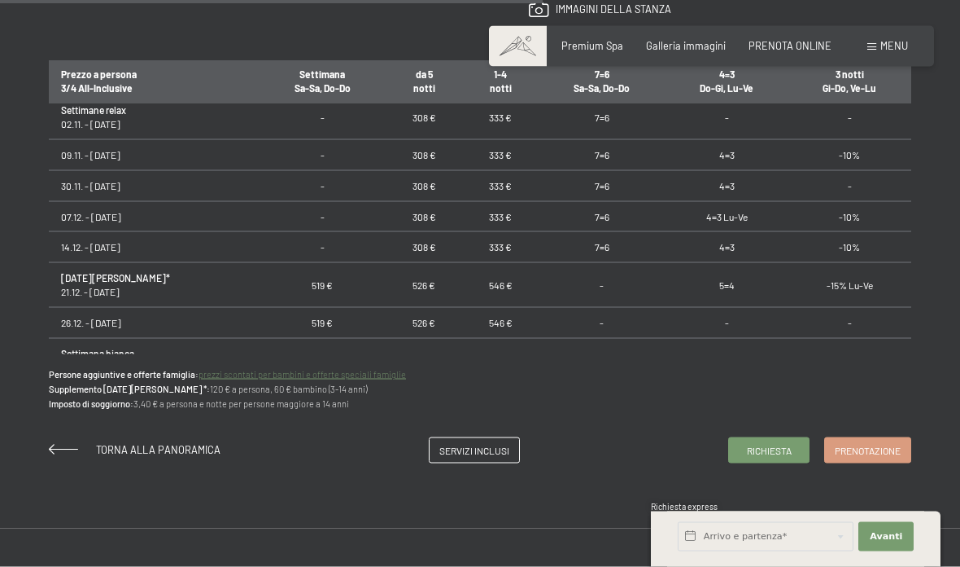
scroll to position [992, 0]
click at [203, 442] on span "Torna alla panoramica" at bounding box center [158, 448] width 125 height 13
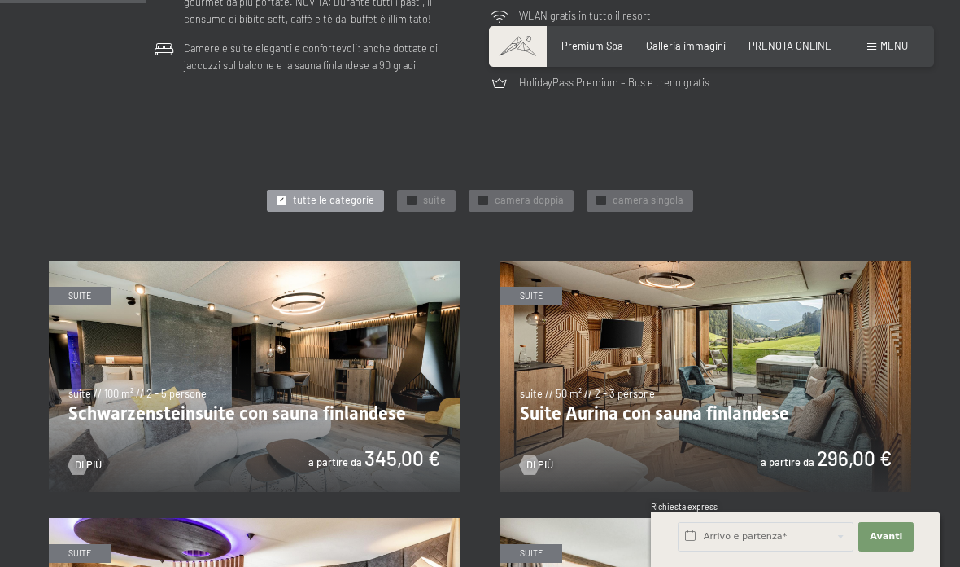
scroll to position [615, 0]
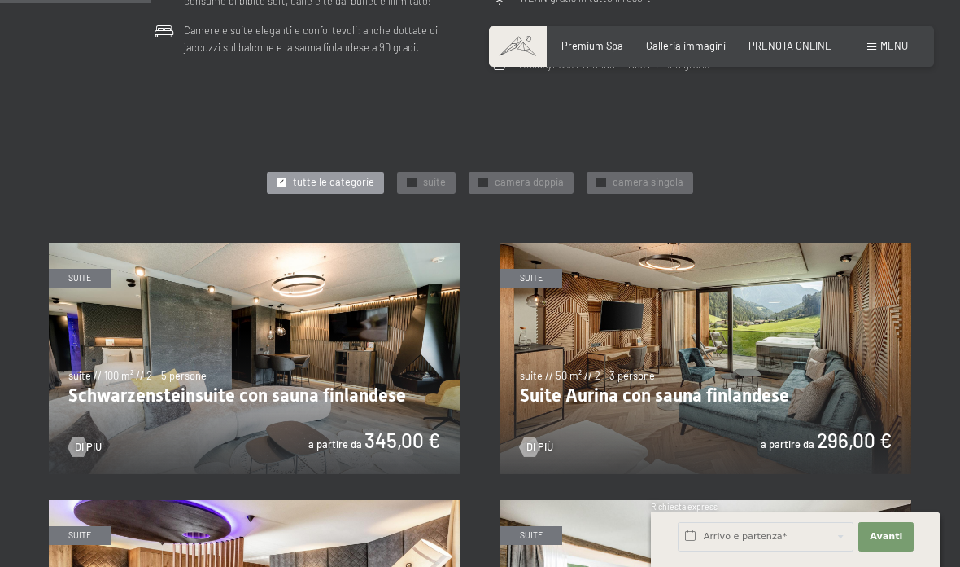
click at [689, 377] on img at bounding box center [706, 358] width 411 height 231
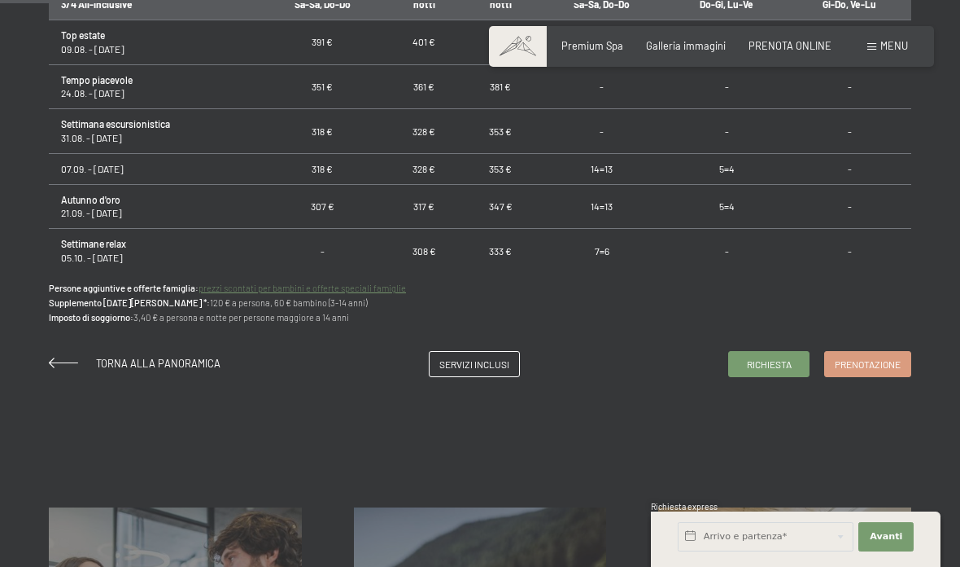
scroll to position [1079, 0]
click at [200, 356] on span "Torna alla panoramica" at bounding box center [158, 362] width 125 height 13
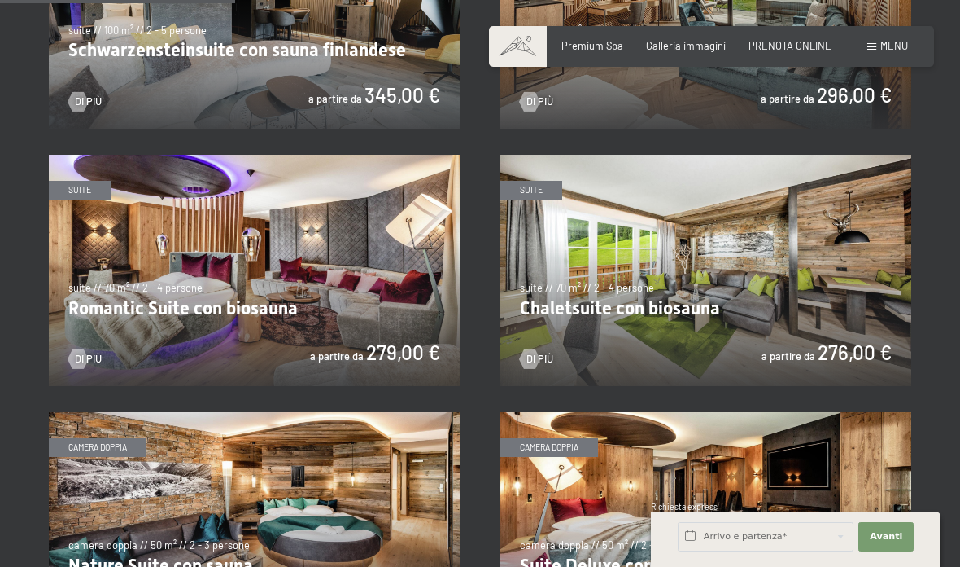
scroll to position [964, 0]
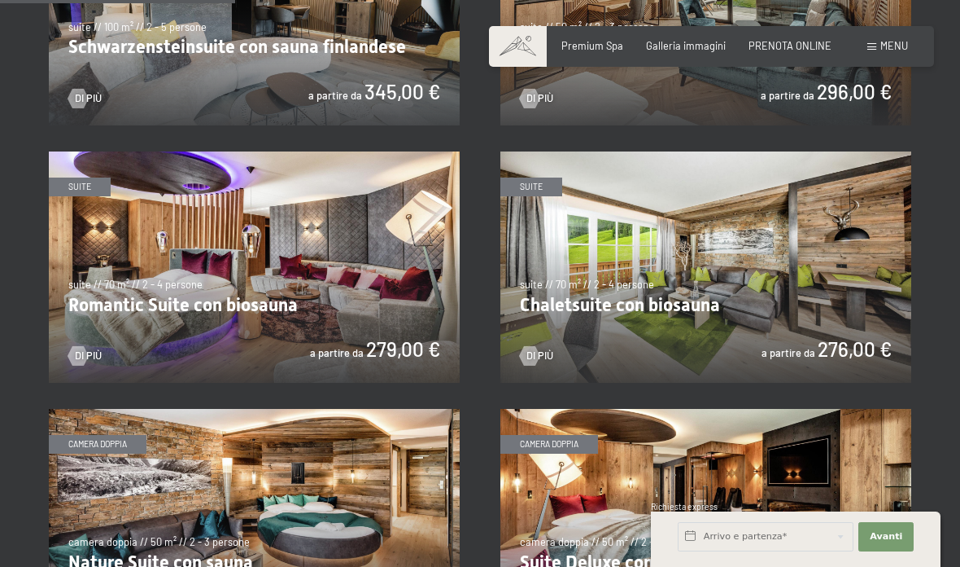
click at [395, 339] on img at bounding box center [254, 266] width 411 height 231
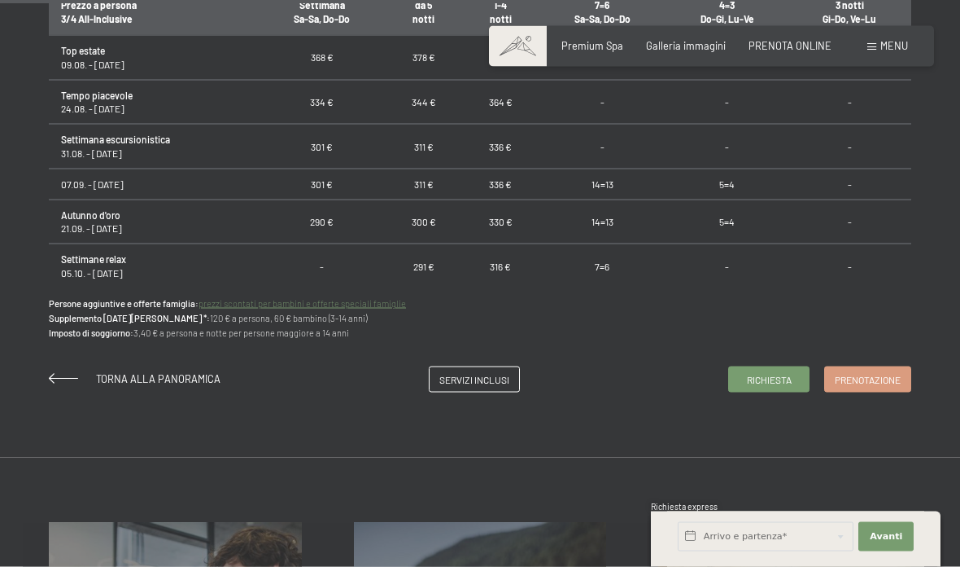
scroll to position [1063, 0]
click at [197, 371] on span "Torna alla panoramica" at bounding box center [158, 377] width 125 height 13
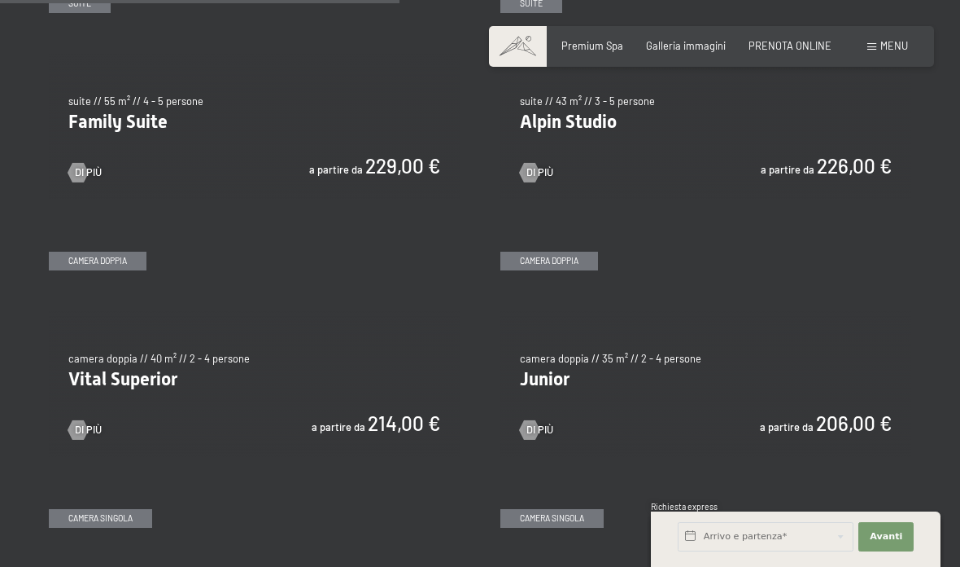
scroll to position [1660, 0]
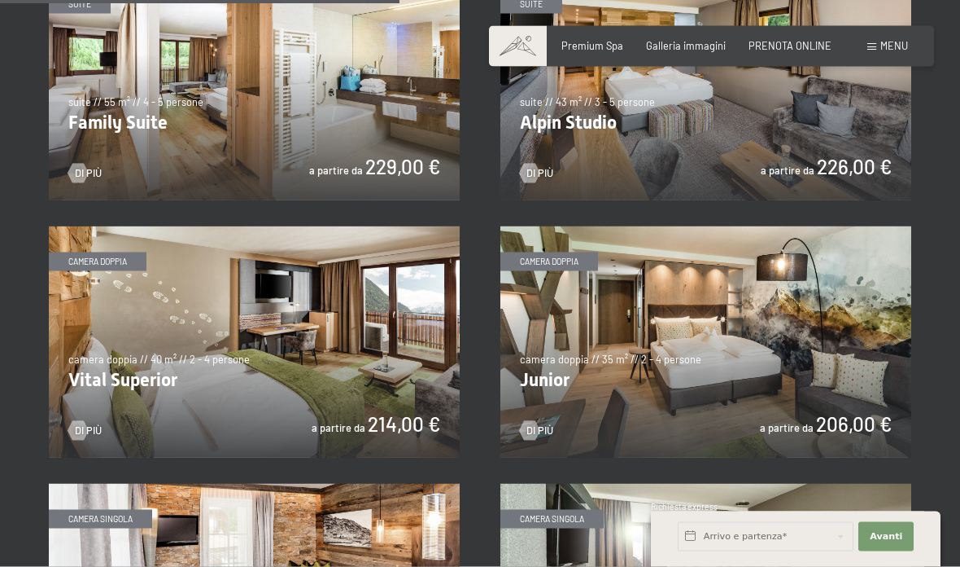
click at [668, 369] on img at bounding box center [706, 341] width 411 height 231
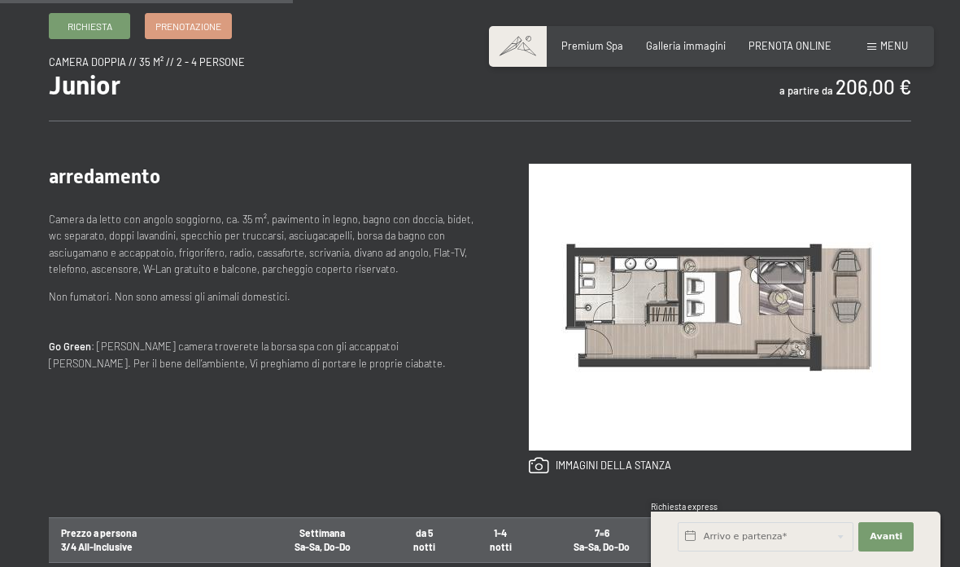
scroll to position [536, 0]
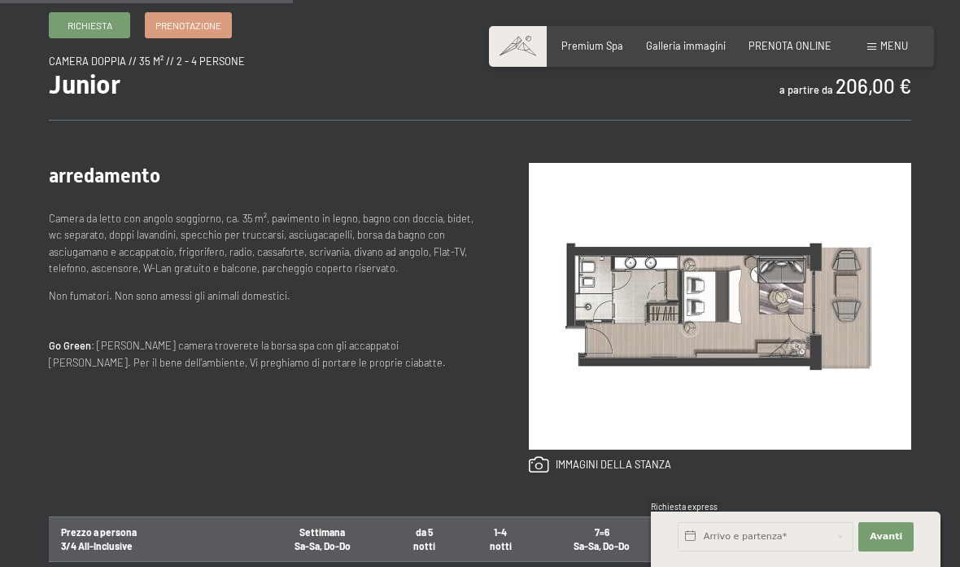
click at [652, 461] on link at bounding box center [600, 465] width 142 height 18
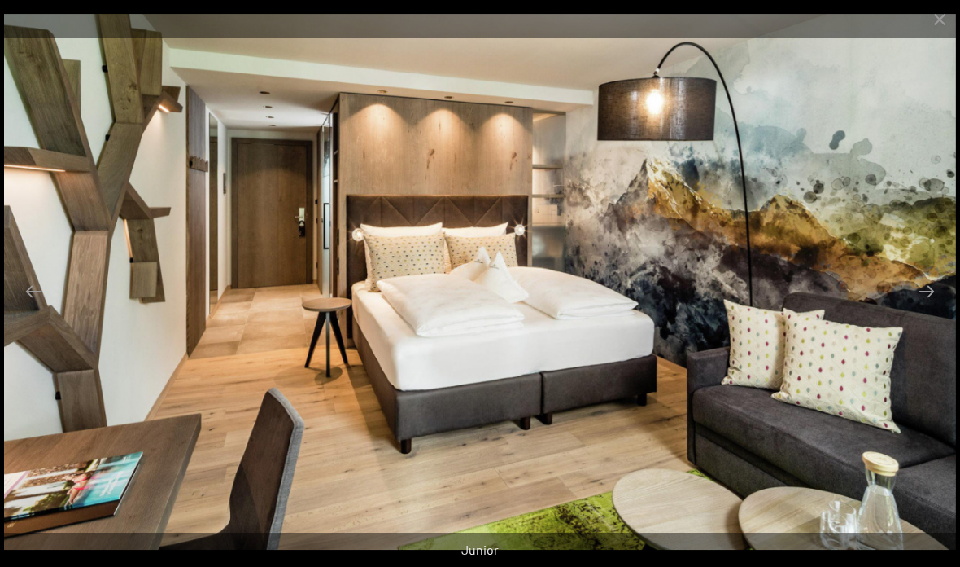
click at [919, 307] on button "Next slide" at bounding box center [927, 291] width 34 height 32
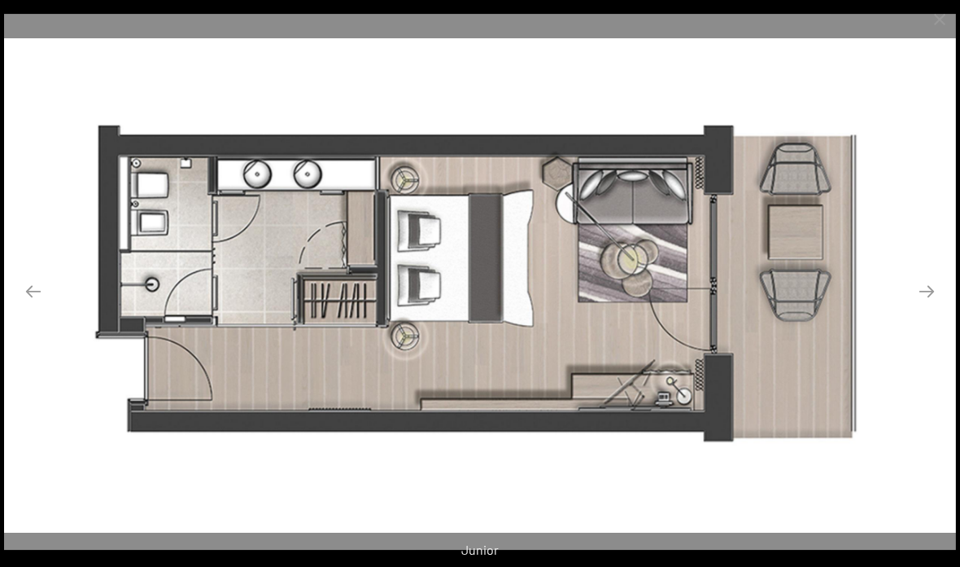
click at [918, 307] on button "Next slide" at bounding box center [927, 291] width 34 height 32
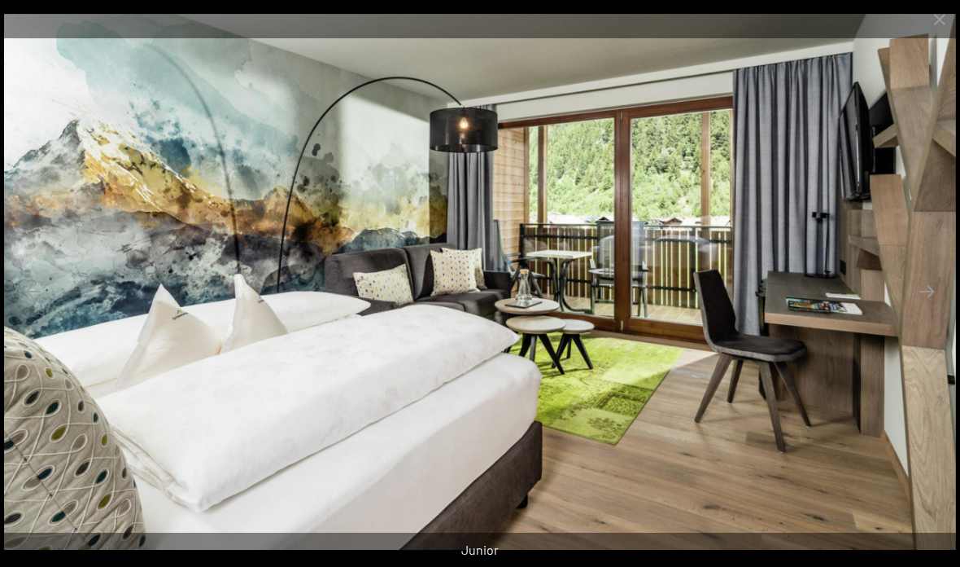
click at [921, 307] on button "Next slide" at bounding box center [927, 291] width 34 height 32
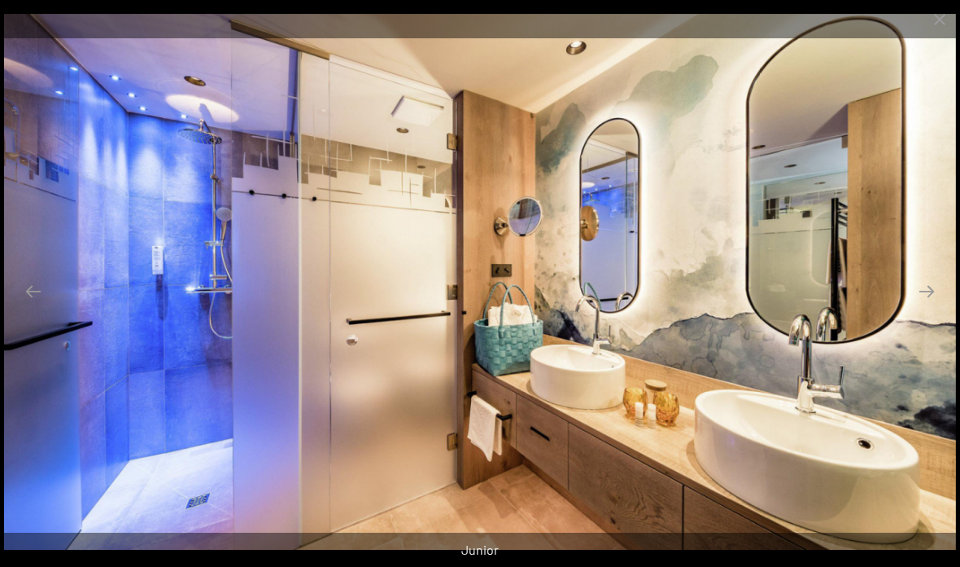
click at [922, 307] on button "Next slide" at bounding box center [927, 291] width 34 height 32
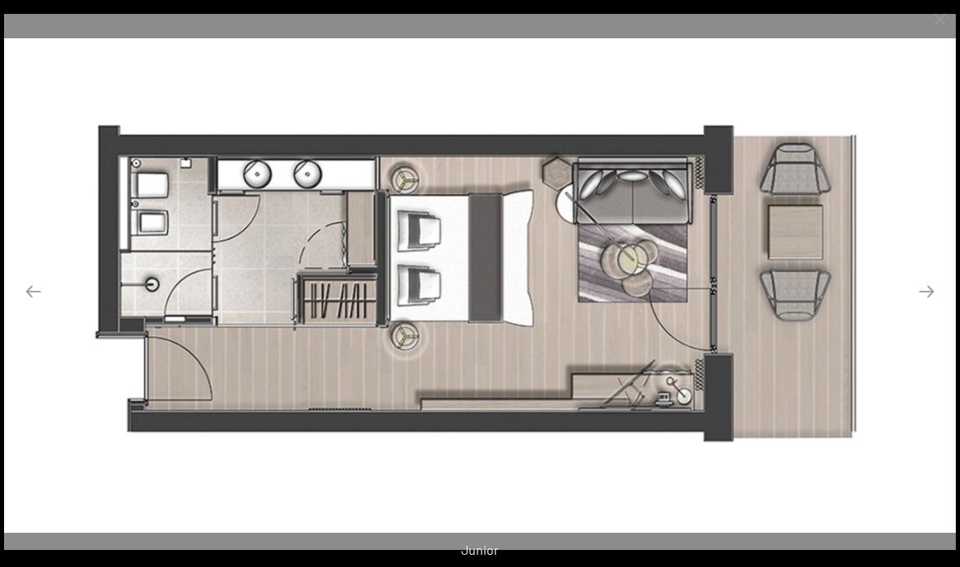
click at [938, 16] on button "Close gallery" at bounding box center [940, 19] width 41 height 38
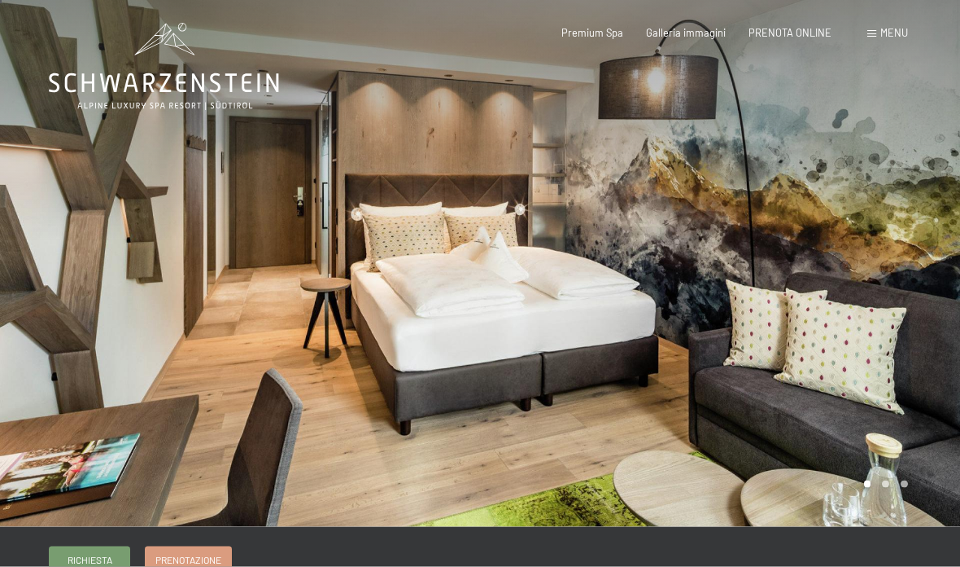
scroll to position [0, 0]
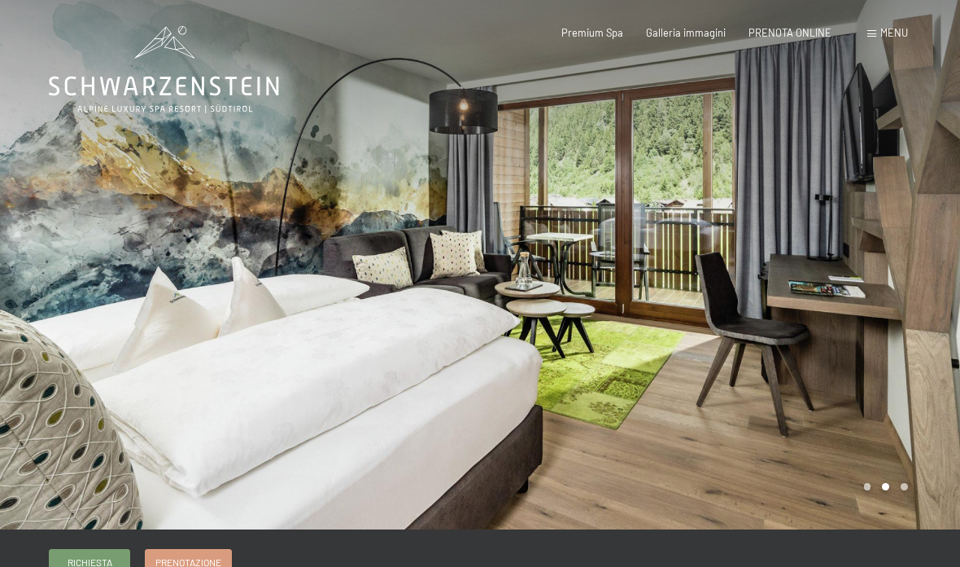
click at [875, 35] on span at bounding box center [872, 33] width 9 height 7
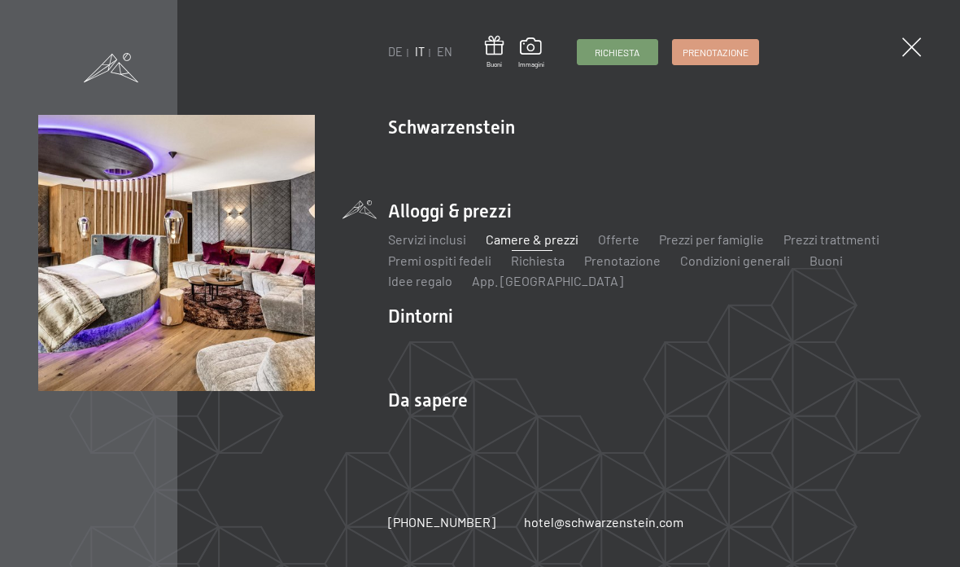
click at [458, 257] on link "Premi ospiti fedeli" at bounding box center [439, 259] width 103 height 15
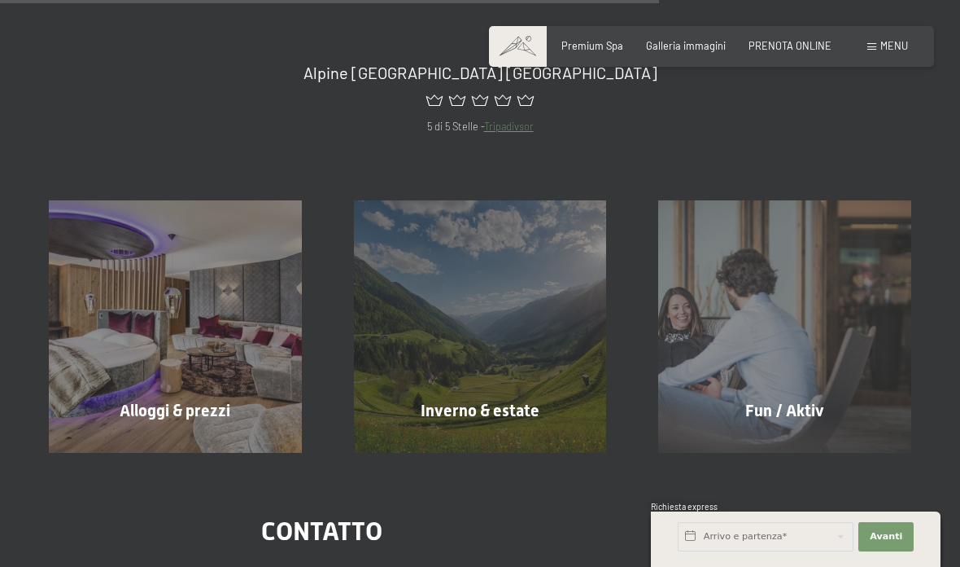
scroll to position [996, 0]
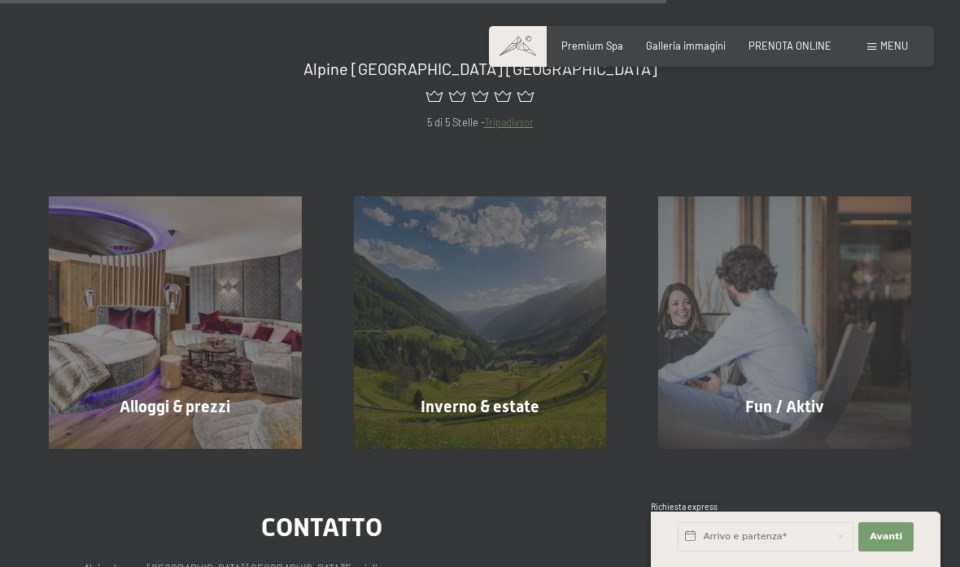
click at [550, 395] on div "Inverno & estate" at bounding box center [480, 406] width 305 height 23
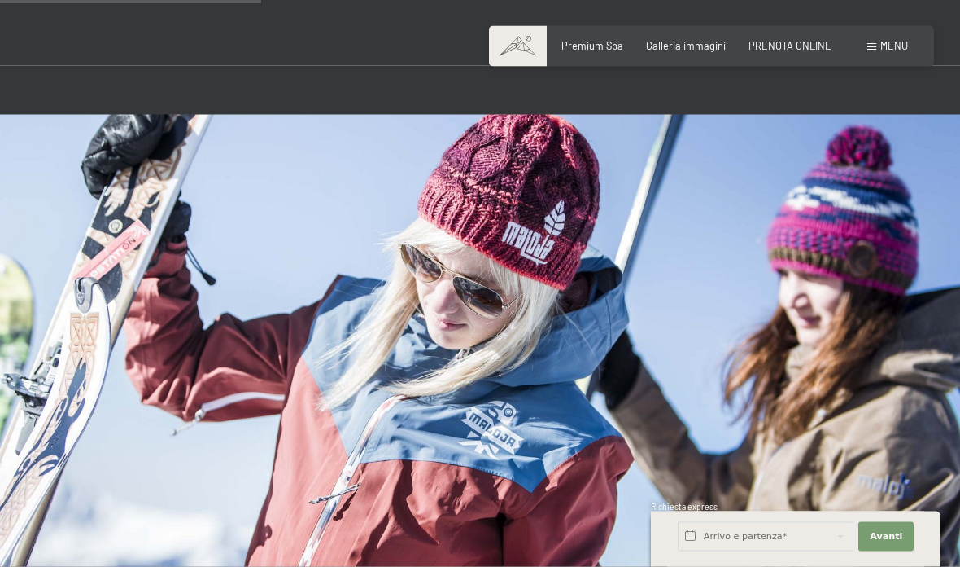
scroll to position [1125, 0]
click at [864, 54] on div "Prenotazione Richiesta Premium Spa Galleria immagini PRENOTA ONLINE Menu DE IT …" at bounding box center [711, 46] width 393 height 15
click at [868, 50] on div "Menu" at bounding box center [888, 46] width 41 height 15
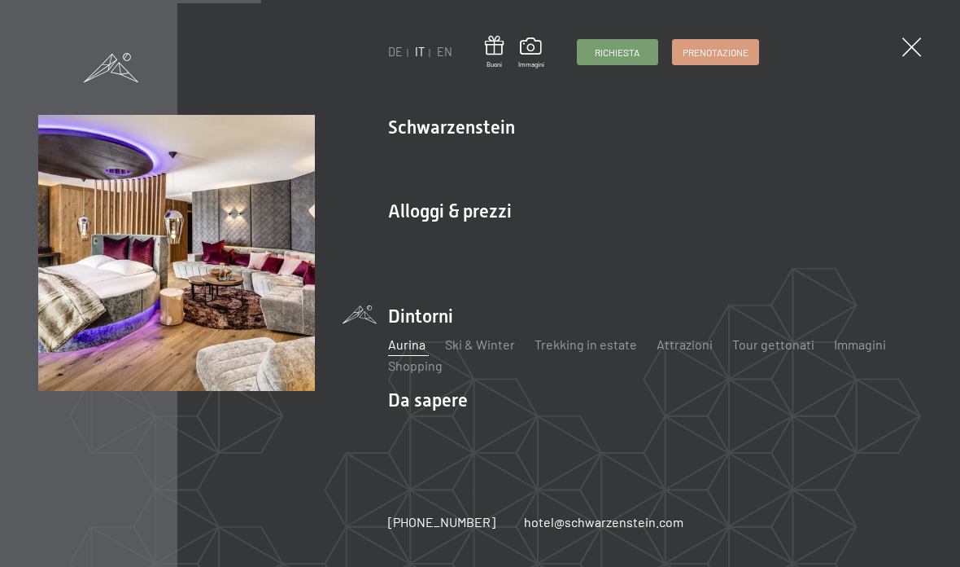
click at [550, 240] on link "Camere & prezzi" at bounding box center [532, 238] width 93 height 15
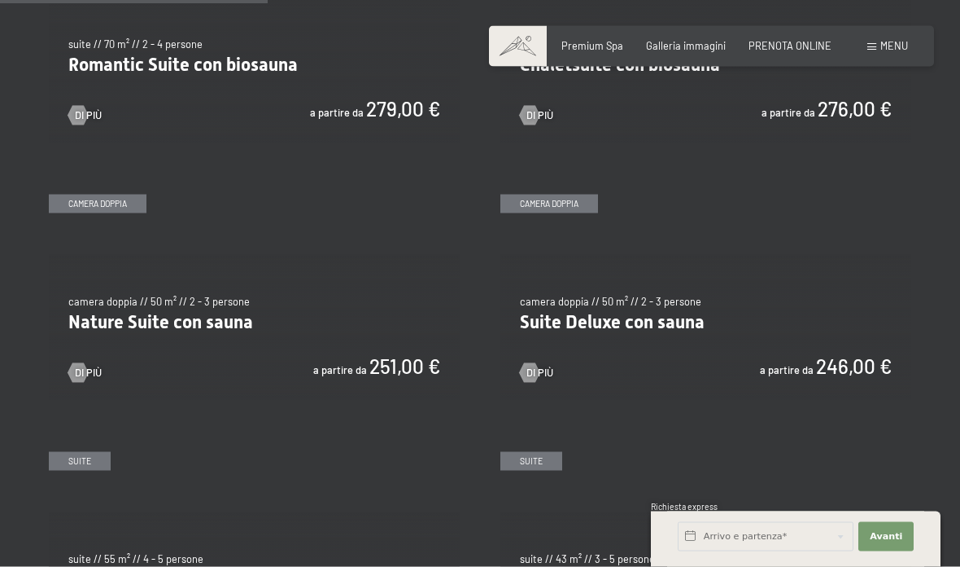
scroll to position [1205, 0]
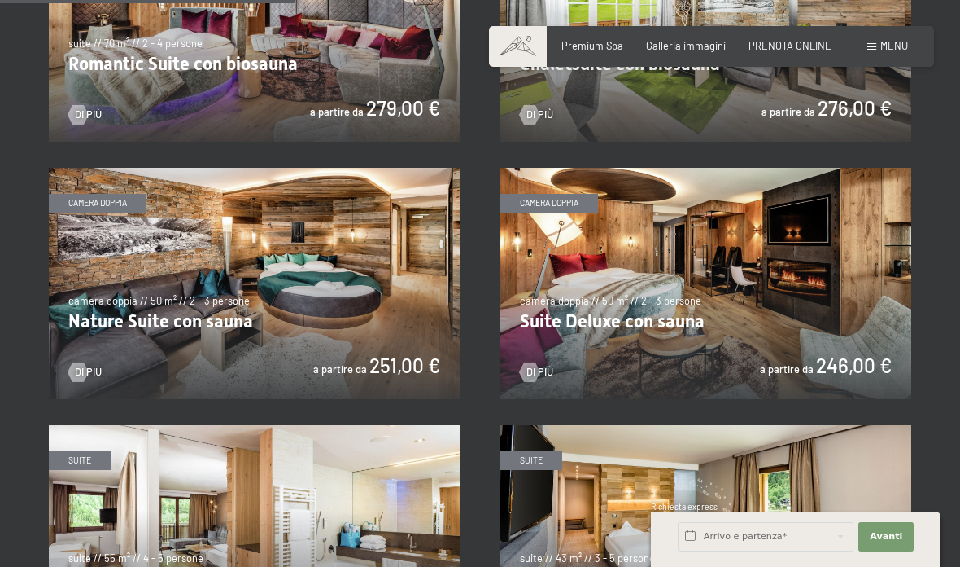
click at [696, 314] on img at bounding box center [706, 283] width 411 height 231
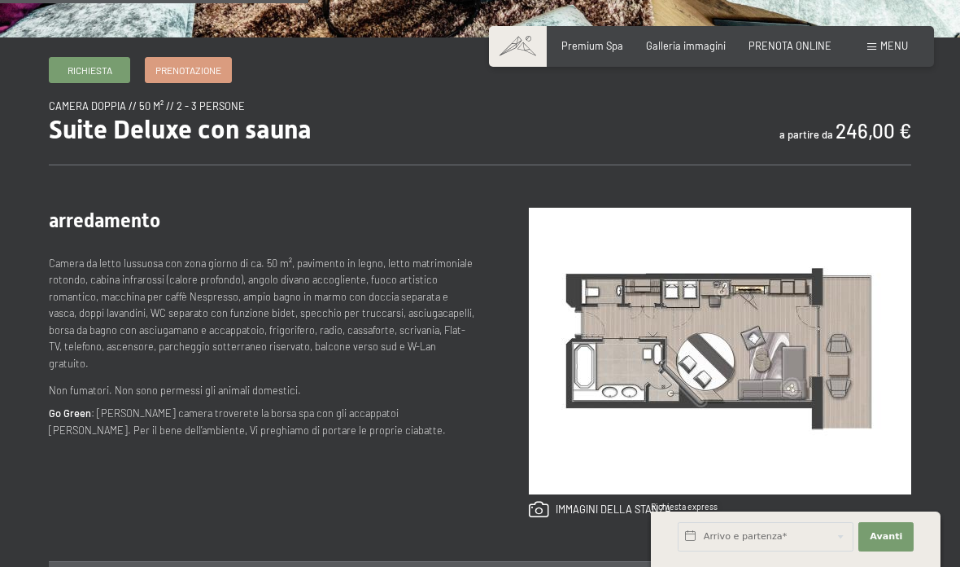
scroll to position [564, 0]
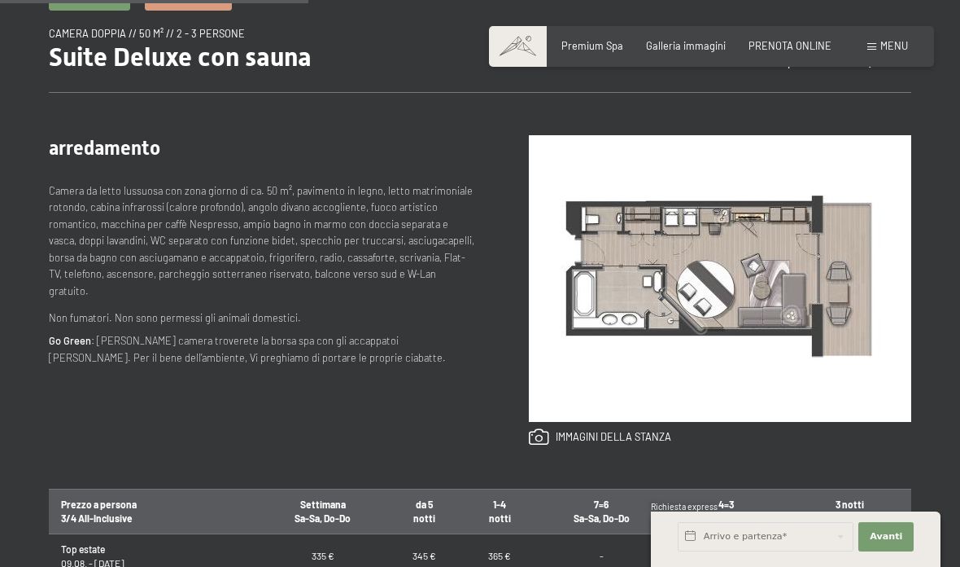
click at [756, 364] on img at bounding box center [720, 278] width 383 height 287
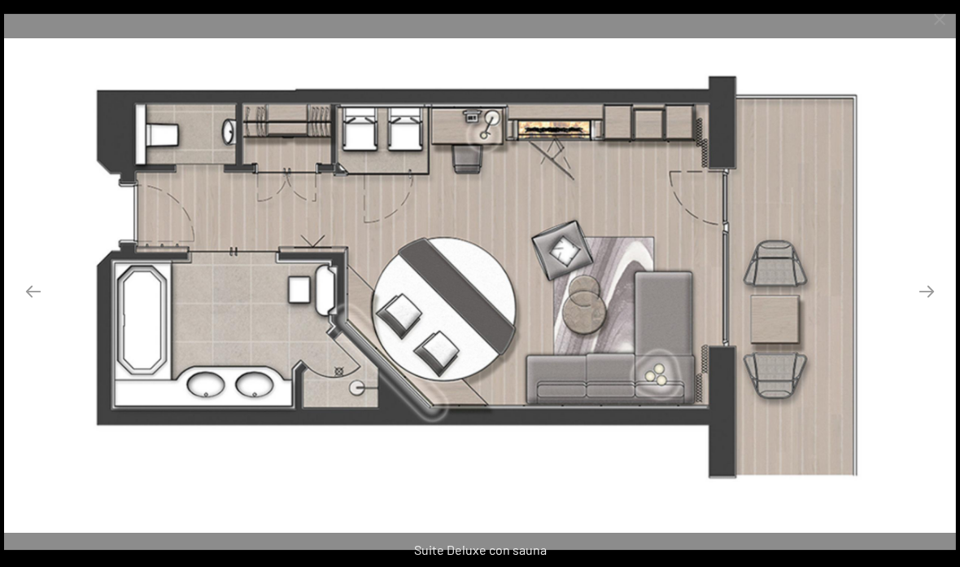
click at [930, 307] on button "Next slide" at bounding box center [927, 291] width 34 height 32
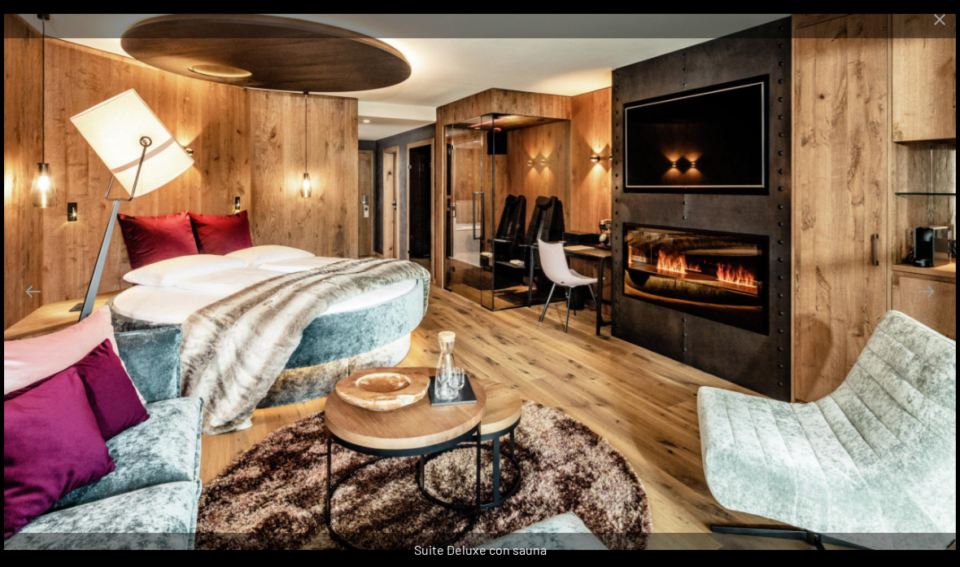
click at [922, 307] on button "Next slide" at bounding box center [927, 291] width 34 height 32
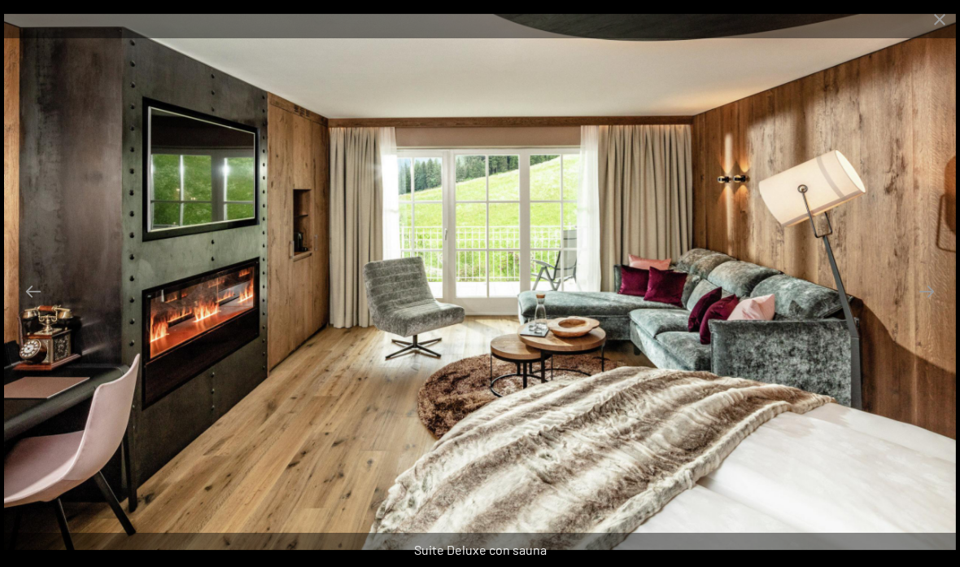
click at [952, 20] on button "Close gallery" at bounding box center [940, 19] width 41 height 38
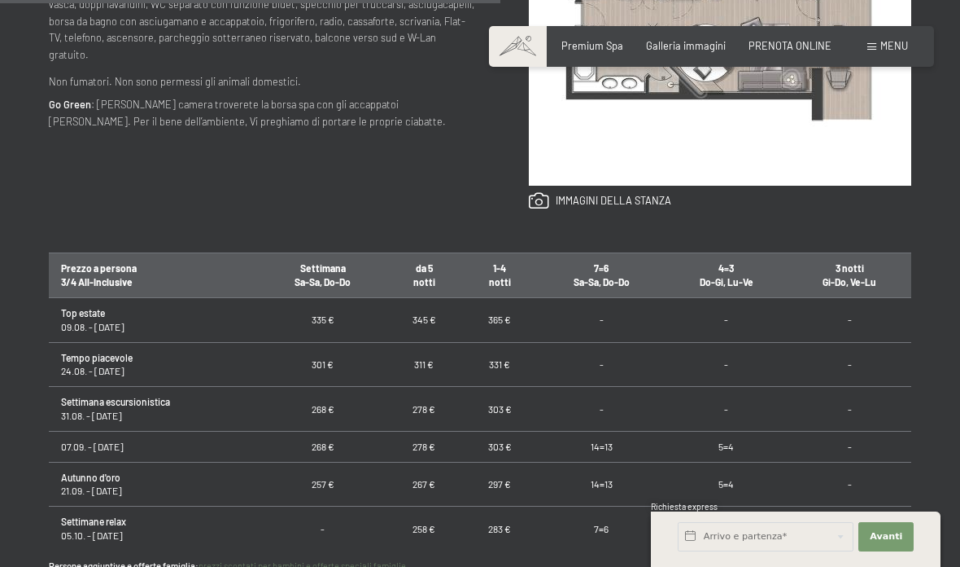
scroll to position [992, 0]
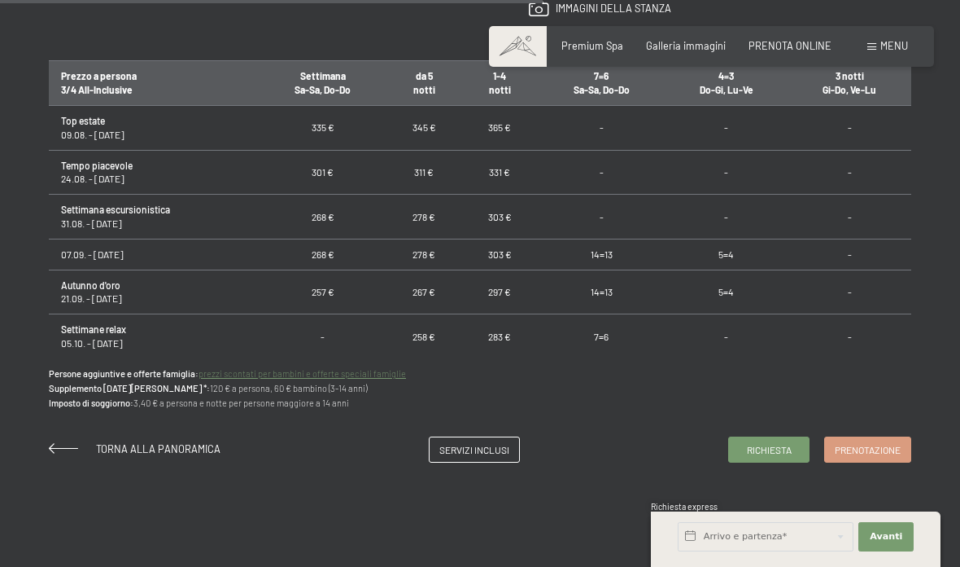
click at [63, 442] on link "Torna alla panoramica" at bounding box center [135, 448] width 172 height 13
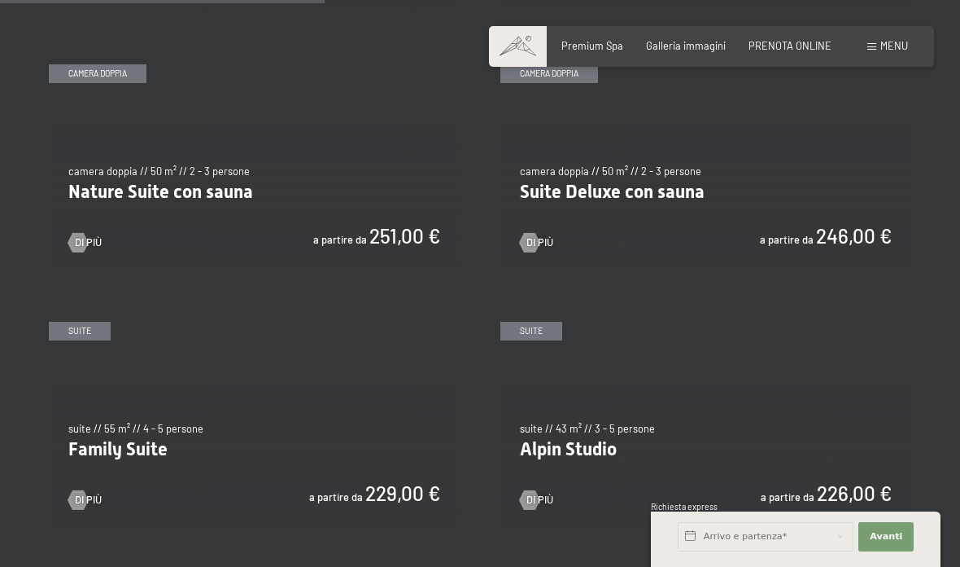
scroll to position [1332, 0]
